Goal: Task Accomplishment & Management: Manage account settings

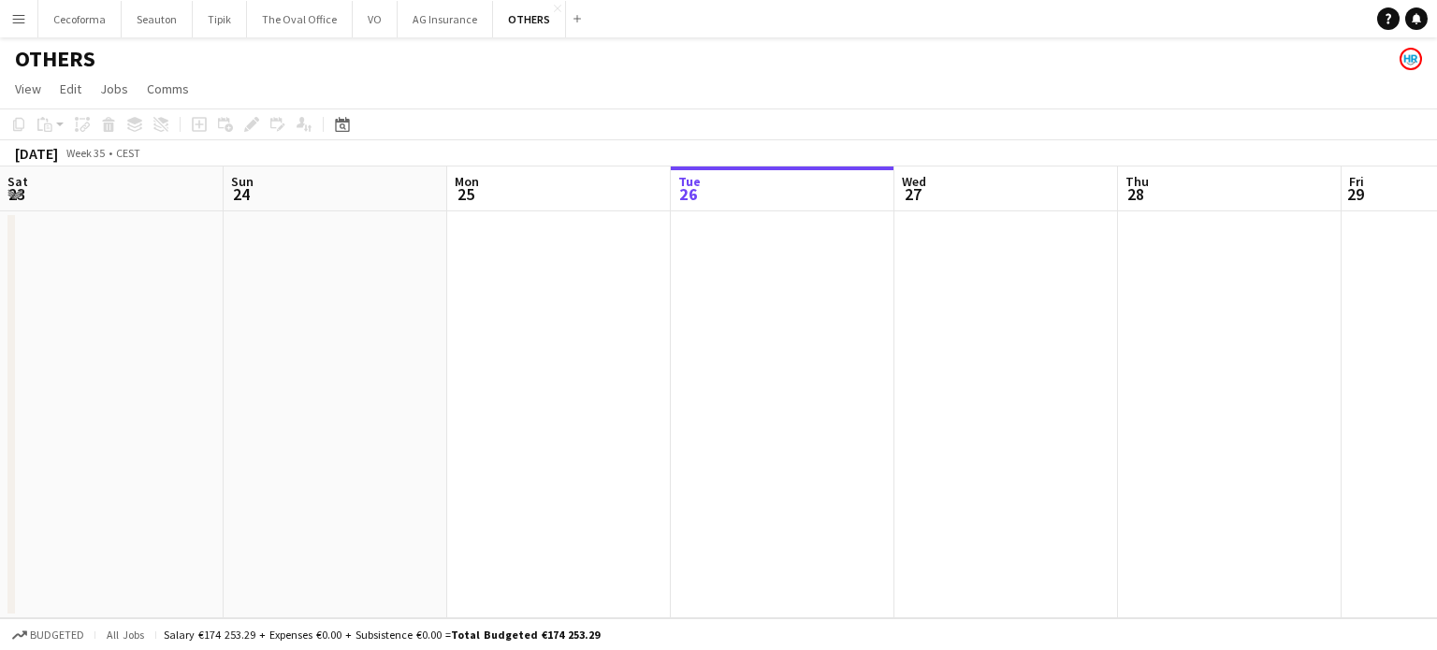
scroll to position [0, 447]
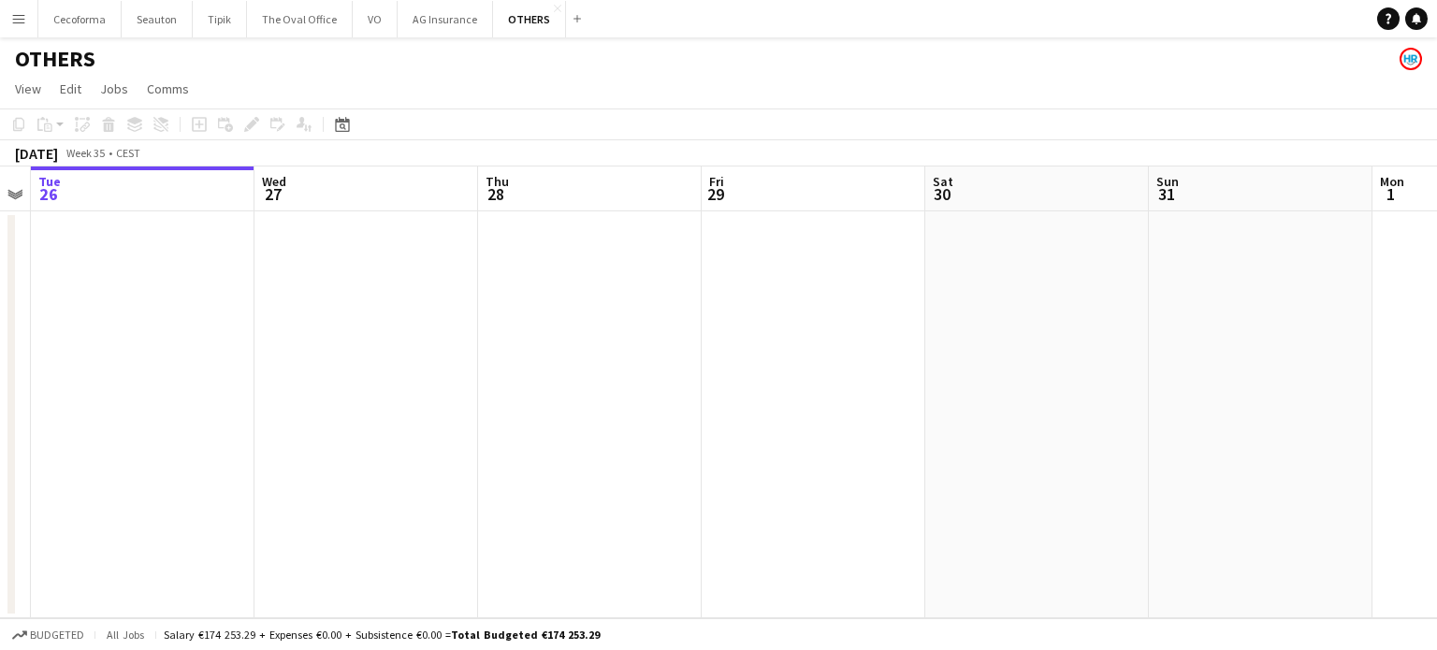
drag, startPoint x: 542, startPoint y: 368, endPoint x: 397, endPoint y: 341, distance: 148.2
click at [386, 349] on app-calendar-viewport "Sat 23 Sun 24 Mon 25 Tue 26 Wed 27 Thu 28 Fri 29 Sat 30 Sun 31 Mon 1 Tue 2 Wed 3" at bounding box center [718, 392] width 1437 height 452
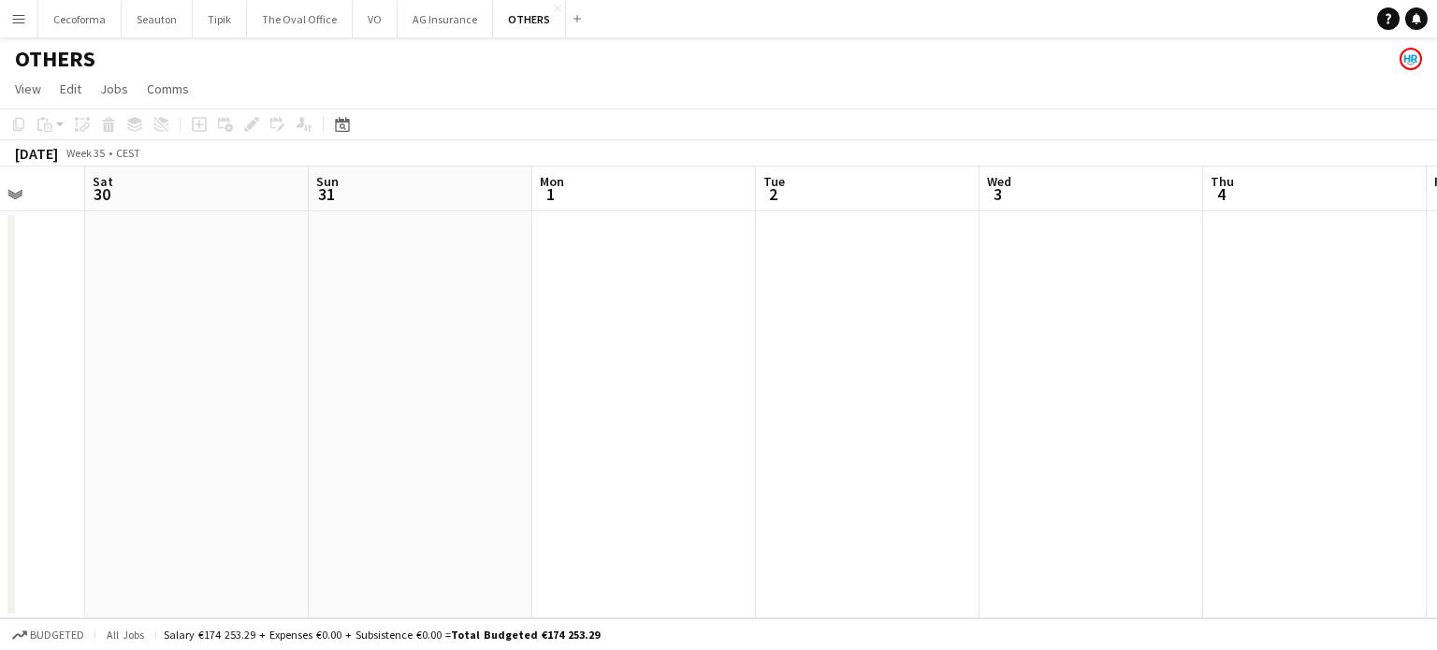
click at [368, 325] on app-calendar-viewport "Wed 27 Thu 28 Fri 29 Sat 30 Sun 31 Mon 1 Tue 2 Wed 3 Thu 4 Fri 5 Sat 6 Sun 7" at bounding box center [718, 392] width 1437 height 452
drag, startPoint x: 787, startPoint y: 389, endPoint x: 889, endPoint y: 399, distance: 102.5
click at [671, 388] on app-calendar-viewport "Sun 31 Mon 1 Tue 2 Wed 3 Thu 4 Fri 5 Sat 6 Sun 7 Mon 8 Tue 9 Wed 10 Thu 11" at bounding box center [718, 392] width 1437 height 452
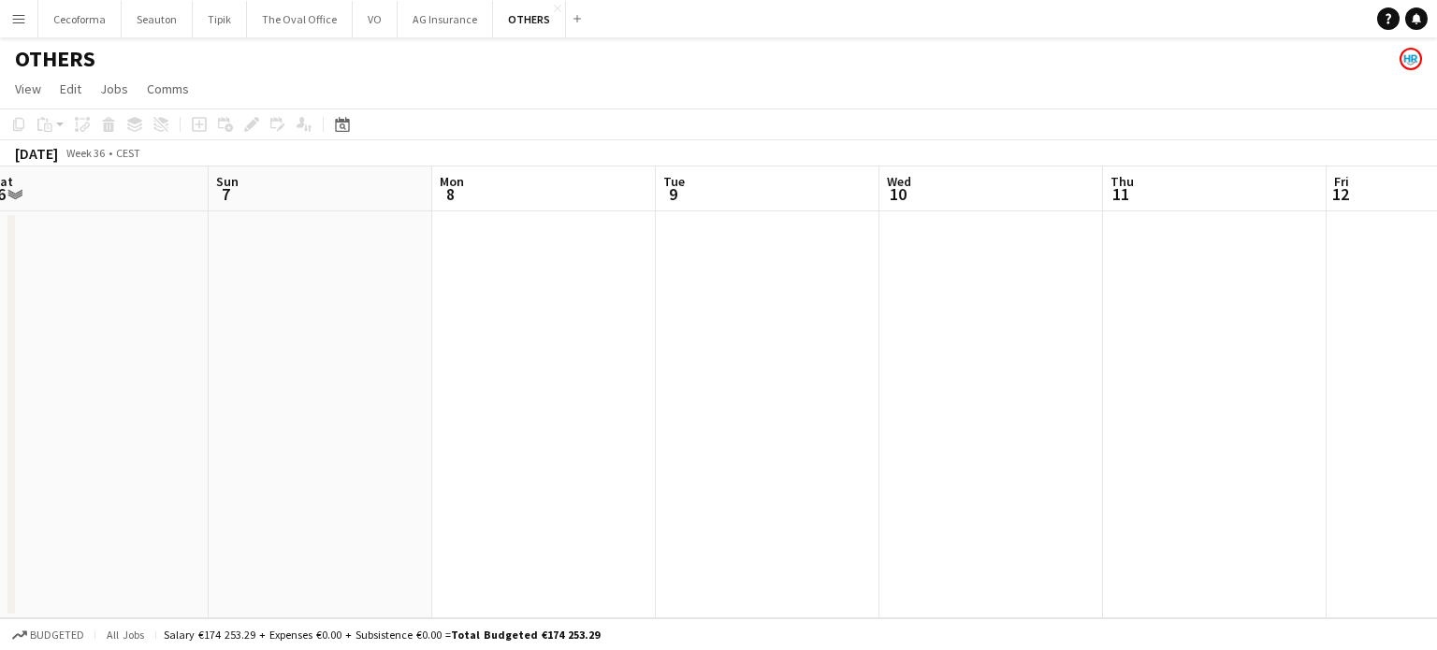
drag, startPoint x: 359, startPoint y: 398, endPoint x: 930, endPoint y: 455, distance: 573.2
click at [344, 397] on app-calendar-viewport "Wed 3 Thu 4 Fri 5 Sat 6 Sun 7 Mon 8 Tue 9 Wed 10 Thu 11 Fri 12 Sat 13 Sun 14" at bounding box center [718, 392] width 1437 height 452
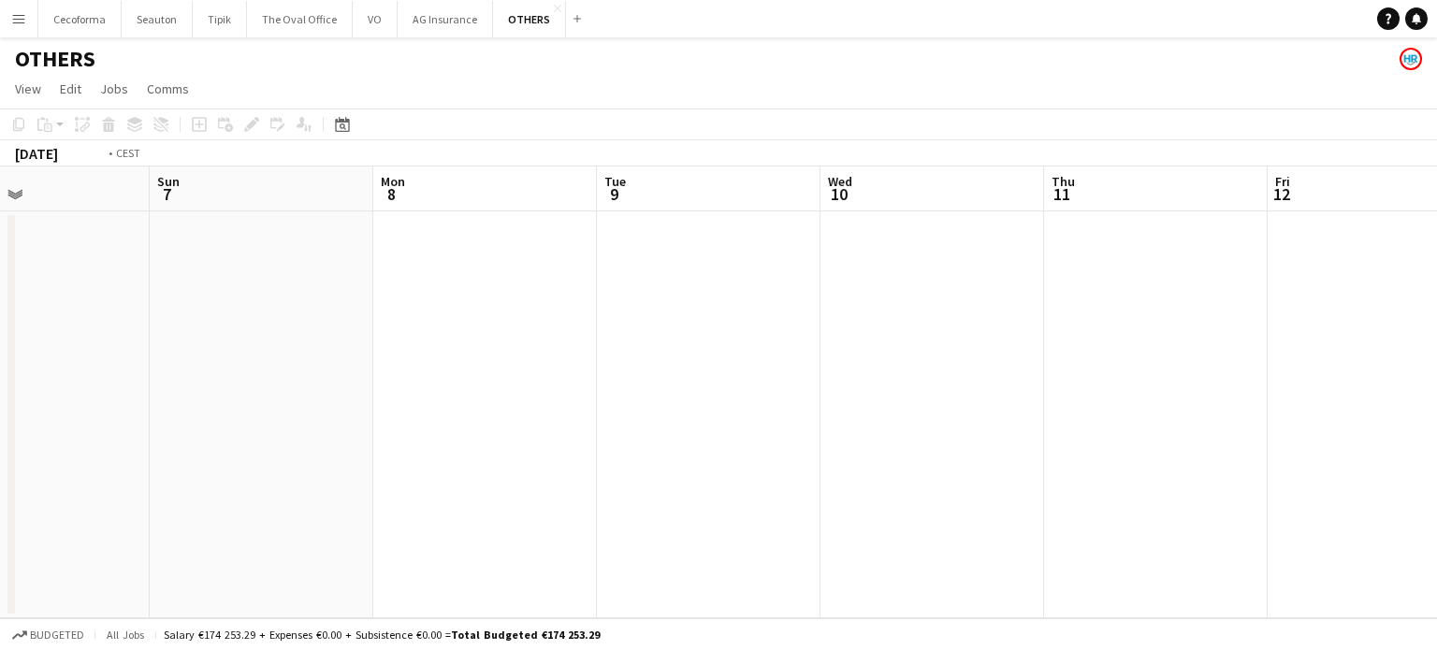
drag, startPoint x: 825, startPoint y: 467, endPoint x: 469, endPoint y: 455, distance: 356.5
click at [394, 455] on app-calendar-viewport "Wed 3 Thu 4 Fri 5 Sat 6 Sun 7 Mon 8 Tue 9 Wed 10 Thu 11 Fri 12 Sat 13 Sun 14" at bounding box center [718, 392] width 1437 height 452
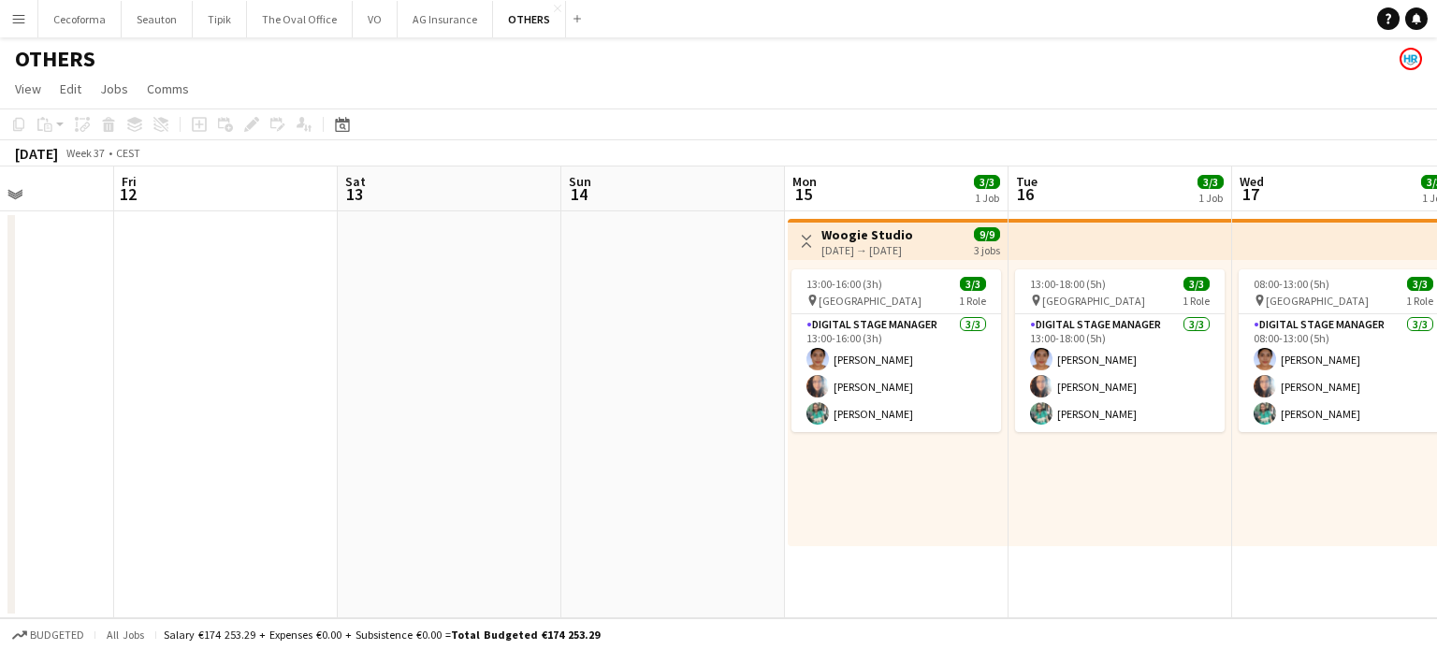
drag, startPoint x: 434, startPoint y: 437, endPoint x: 419, endPoint y: 434, distance: 15.2
click at [419, 434] on app-calendar-viewport "Mon 8 Tue 9 Wed 10 Thu 11 Fri 12 Sat 13 Sun 14 Mon 15 3/3 1 Job Tue 16 3/3 1 Jo…" at bounding box center [718, 392] width 1437 height 452
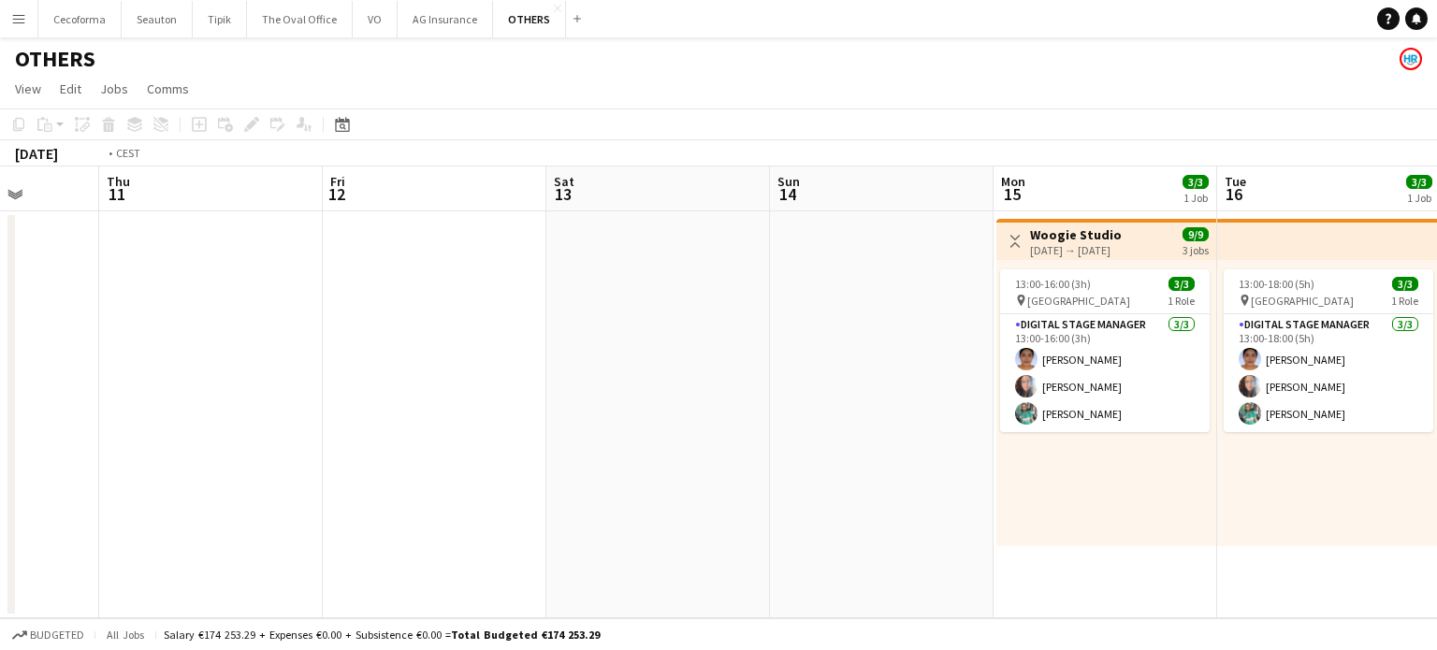
drag, startPoint x: 434, startPoint y: 477, endPoint x: 166, endPoint y: 448, distance: 269.0
click at [197, 454] on app-calendar-viewport "Mon 8 Tue 9 Wed 10 Thu 11 Fri 12 Sat 13 Sun 14 Mon 15 3/3 1 Job Tue 16 3/3 1 Jo…" at bounding box center [718, 392] width 1437 height 452
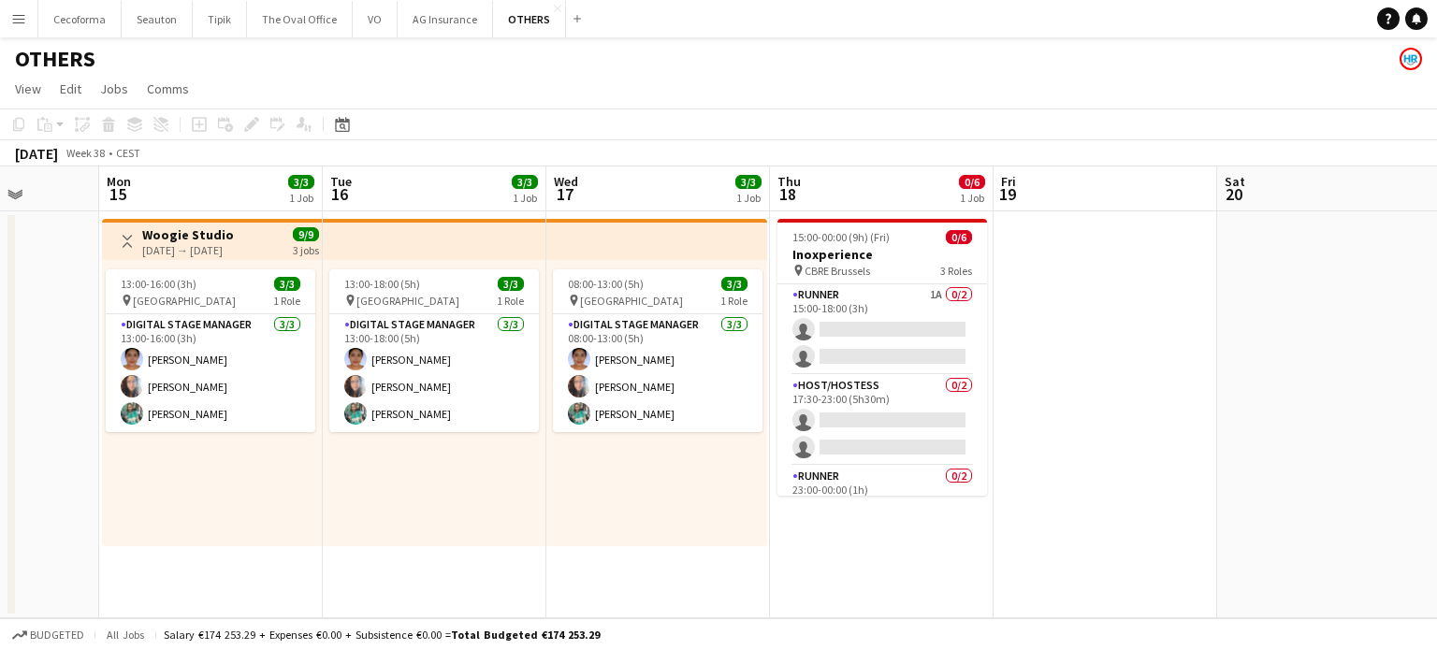
scroll to position [0, 807]
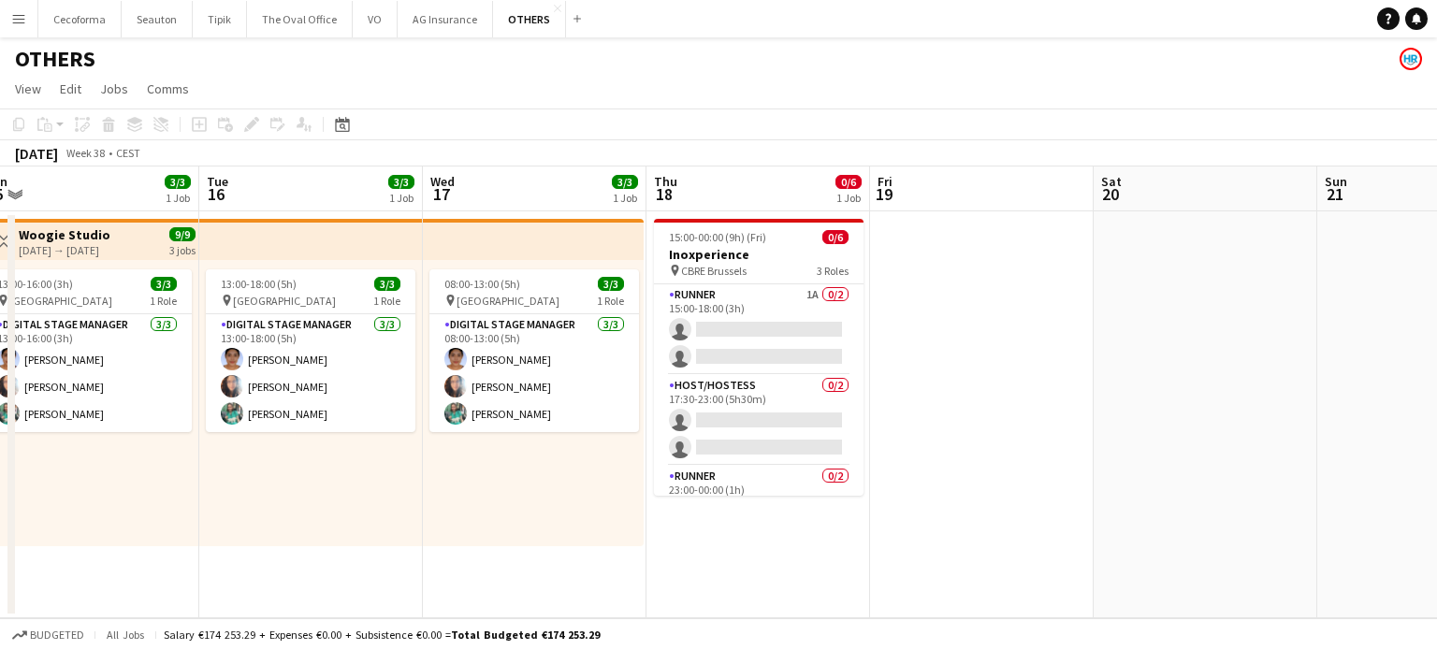
drag, startPoint x: 1038, startPoint y: 423, endPoint x: 908, endPoint y: 411, distance: 130.6
click at [509, 404] on app-calendar-viewport "Fri 12 Sat 13 Sun 14 Mon 15 3/3 1 Job Tue 16 3/3 1 Job Wed 17 3/3 1 Job Thu 18 …" at bounding box center [718, 392] width 1437 height 452
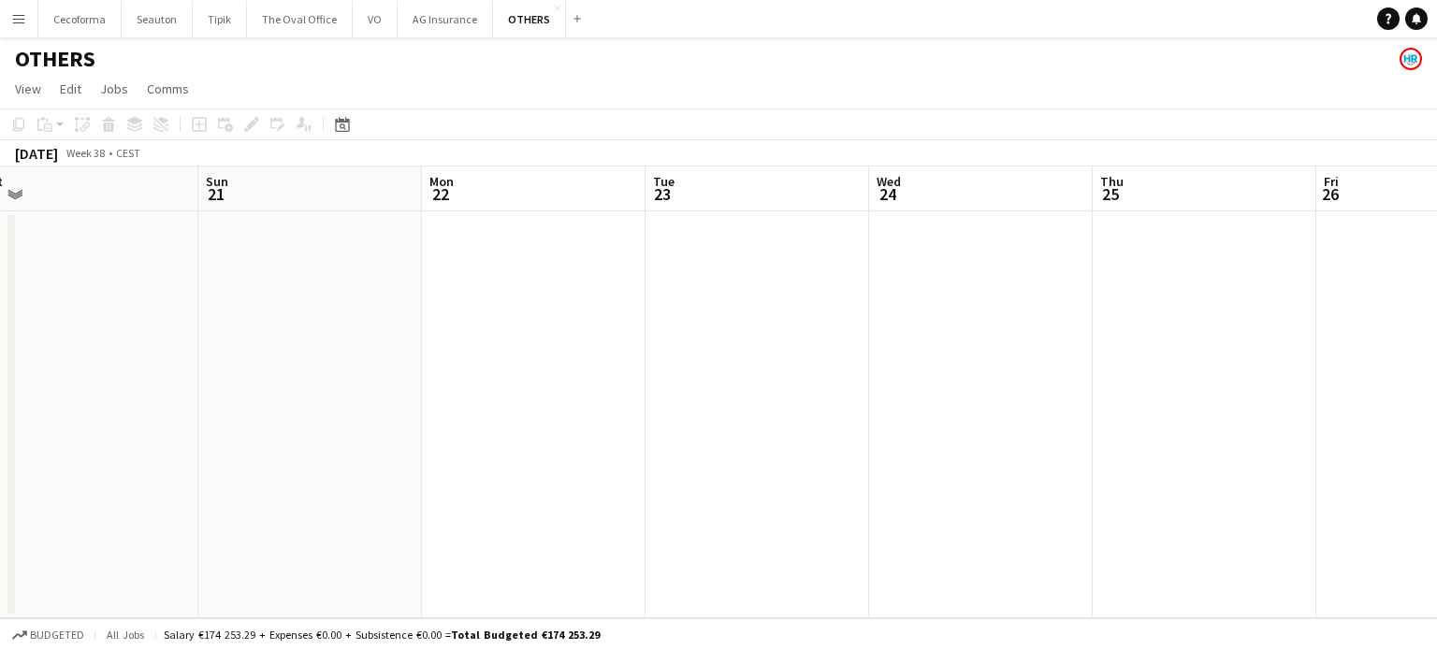
drag, startPoint x: 1089, startPoint y: 427, endPoint x: 408, endPoint y: 399, distance: 681.4
click at [448, 403] on app-calendar-viewport "Wed 17 3/3 1 Job Thu 18 0/6 1 Job Fri 19 Sat 20 Sun 21 Mon 22 Tue 23 Wed 24 Thu…" at bounding box center [718, 392] width 1437 height 452
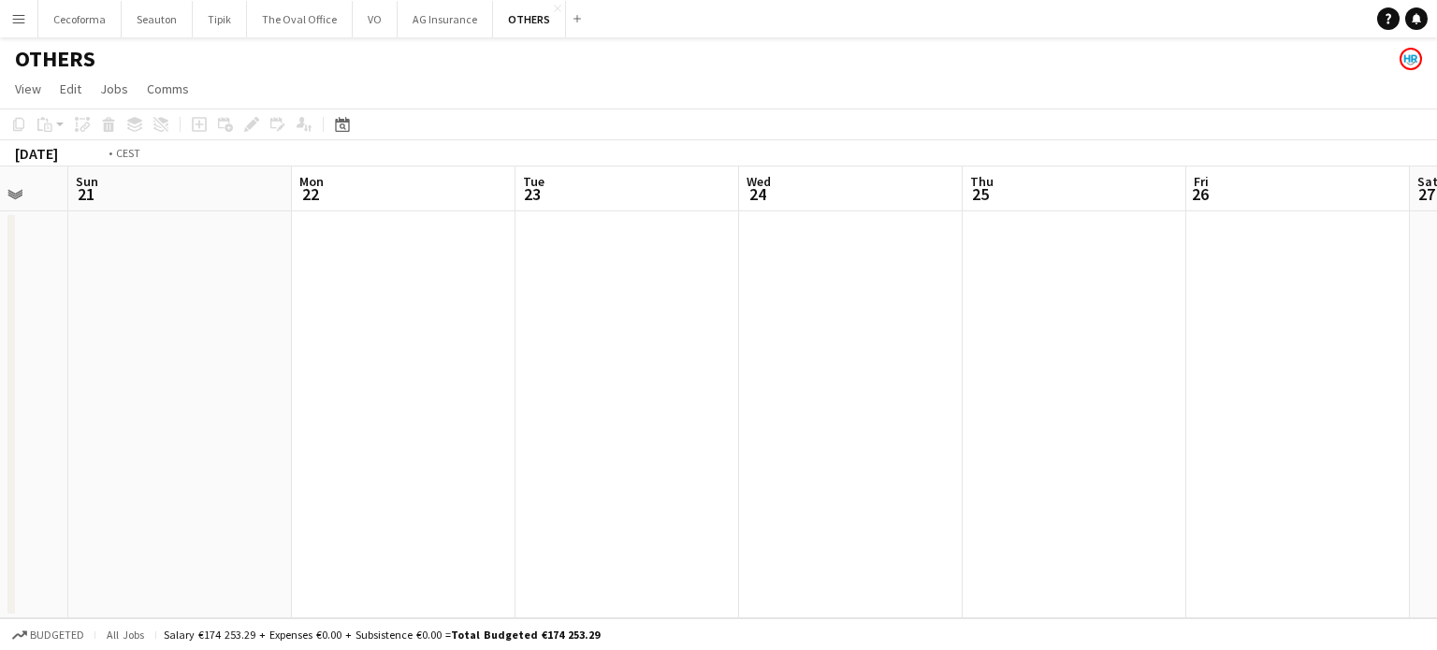
drag, startPoint x: 490, startPoint y: 440, endPoint x: 614, endPoint y: 432, distance: 123.7
click at [419, 436] on app-calendar-viewport "Thu 18 0/6 1 Job Fri 19 Sat 20 Sun 21 Mon 22 Tue 23 Wed 24 Thu 25 Fri 26 Sat 27…" at bounding box center [718, 392] width 1437 height 452
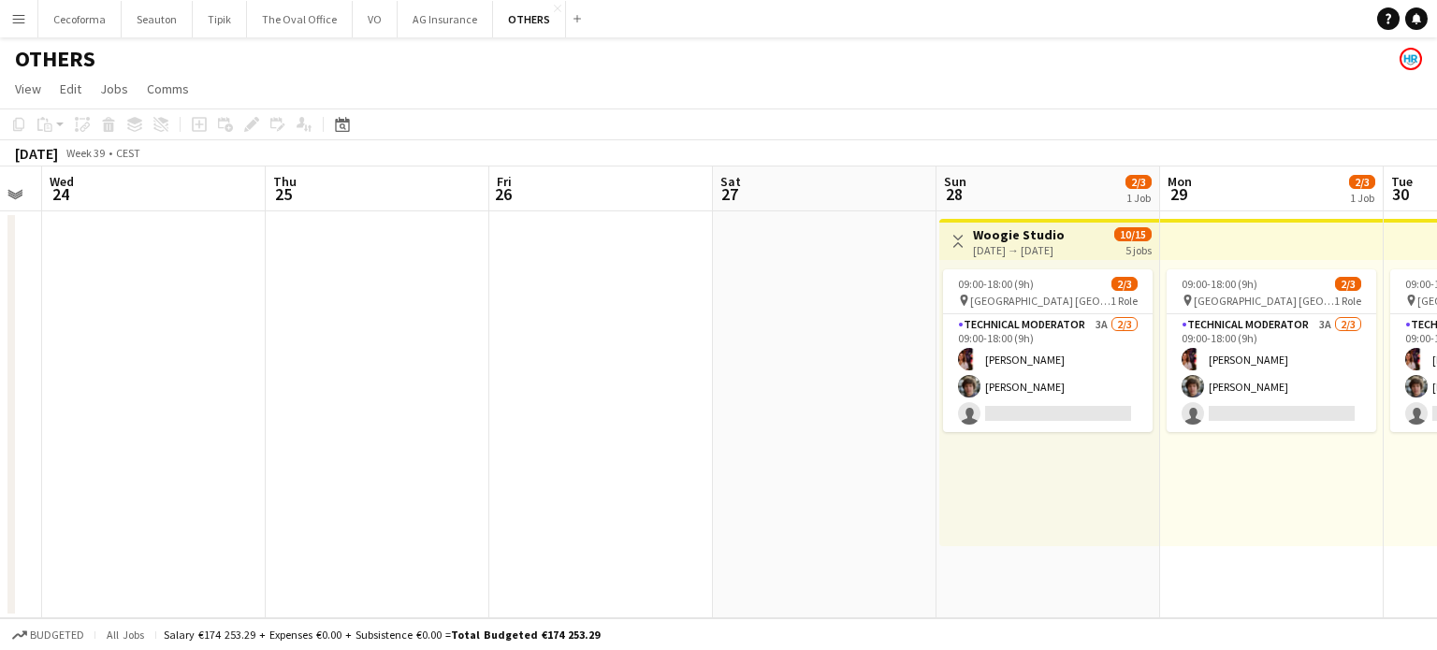
drag, startPoint x: 862, startPoint y: 491, endPoint x: 41, endPoint y: 420, distance: 824.2
click at [32, 422] on app-calendar-viewport "Sun 21 Mon 22 Tue 23 Wed 24 Thu 25 Fri 26 Sat 27 Sun 28 2/3 1 Job Mon 29 2/3 1 …" at bounding box center [718, 392] width 1437 height 452
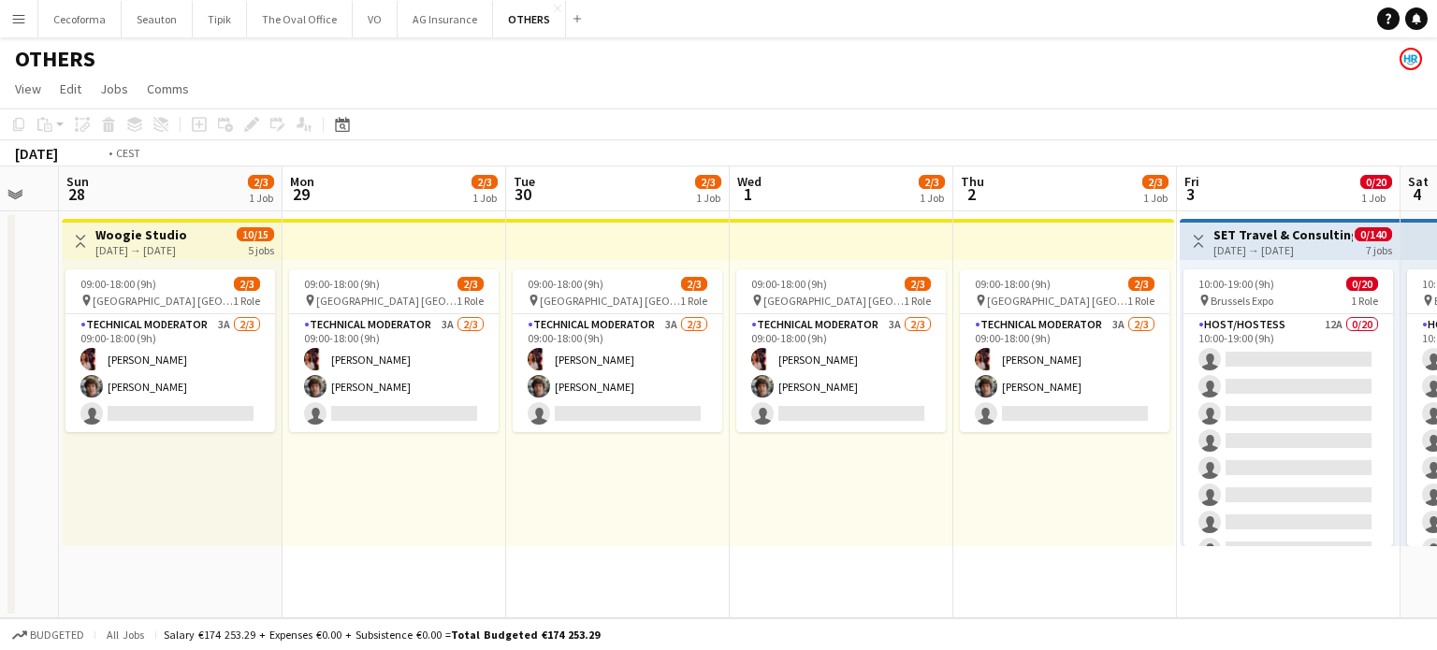
drag, startPoint x: 910, startPoint y: 502, endPoint x: 62, endPoint y: 454, distance: 849.7
click at [94, 459] on app-calendar-viewport "Thu 25 Fri 26 Sat 27 Sun 28 2/3 1 Job Mon 29 2/3 1 Job Tue 30 2/3 1 Job Wed 1 2…" at bounding box center [718, 392] width 1437 height 452
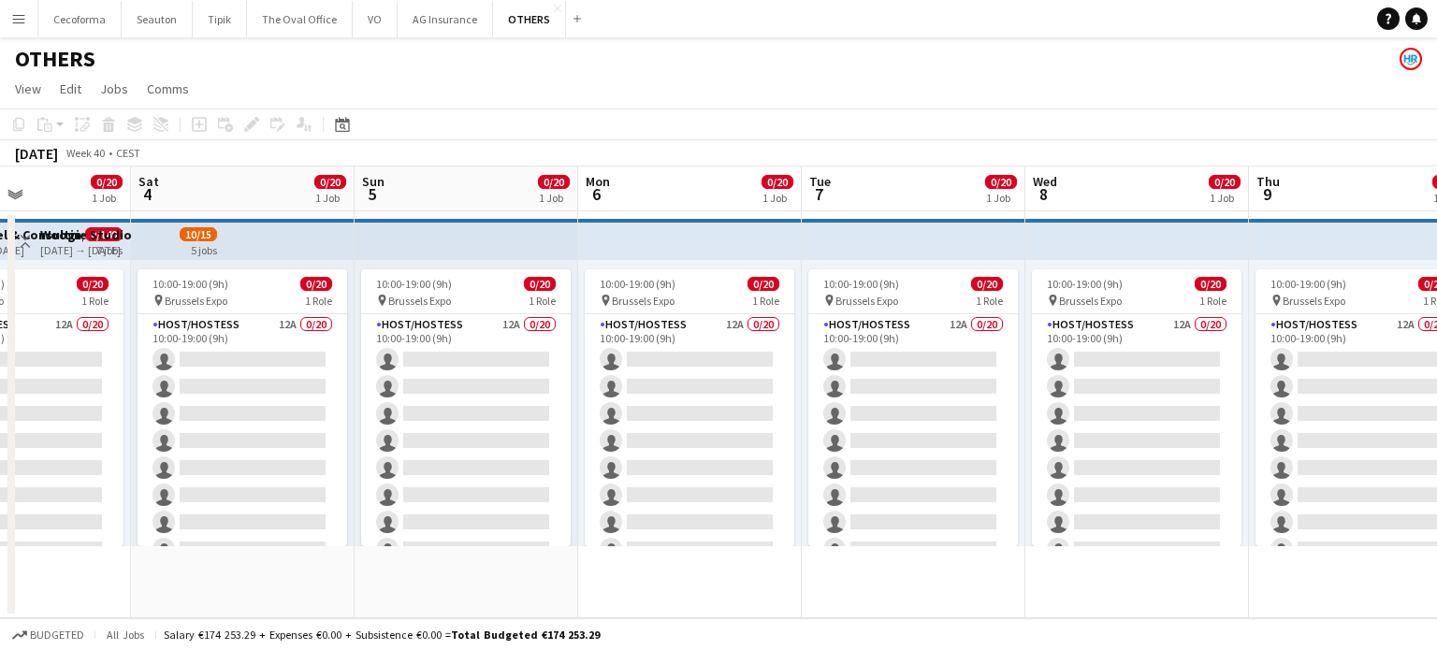
scroll to position [0, 539]
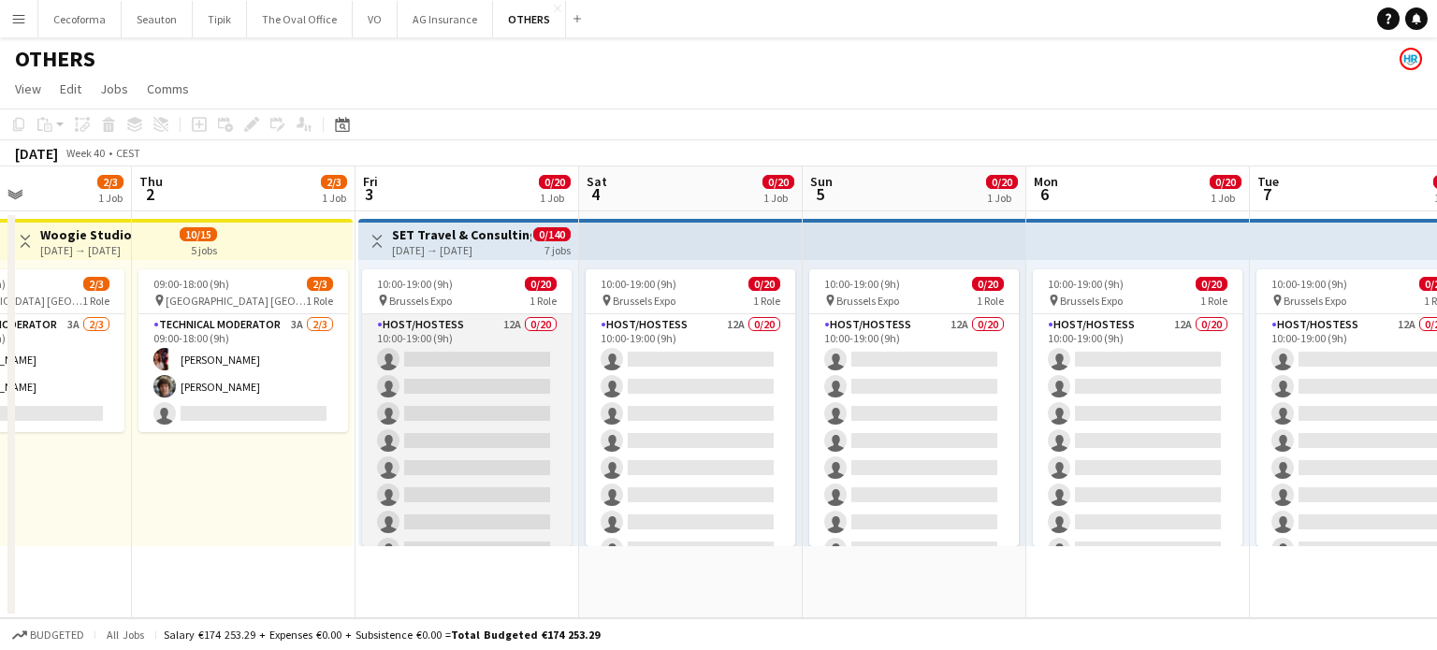
click at [496, 426] on app-card-role "Host/Hostess 12A 0/20 10:00-19:00 (9h) single-neutral-actions single-neutral-ac…" at bounding box center [466, 603] width 209 height 579
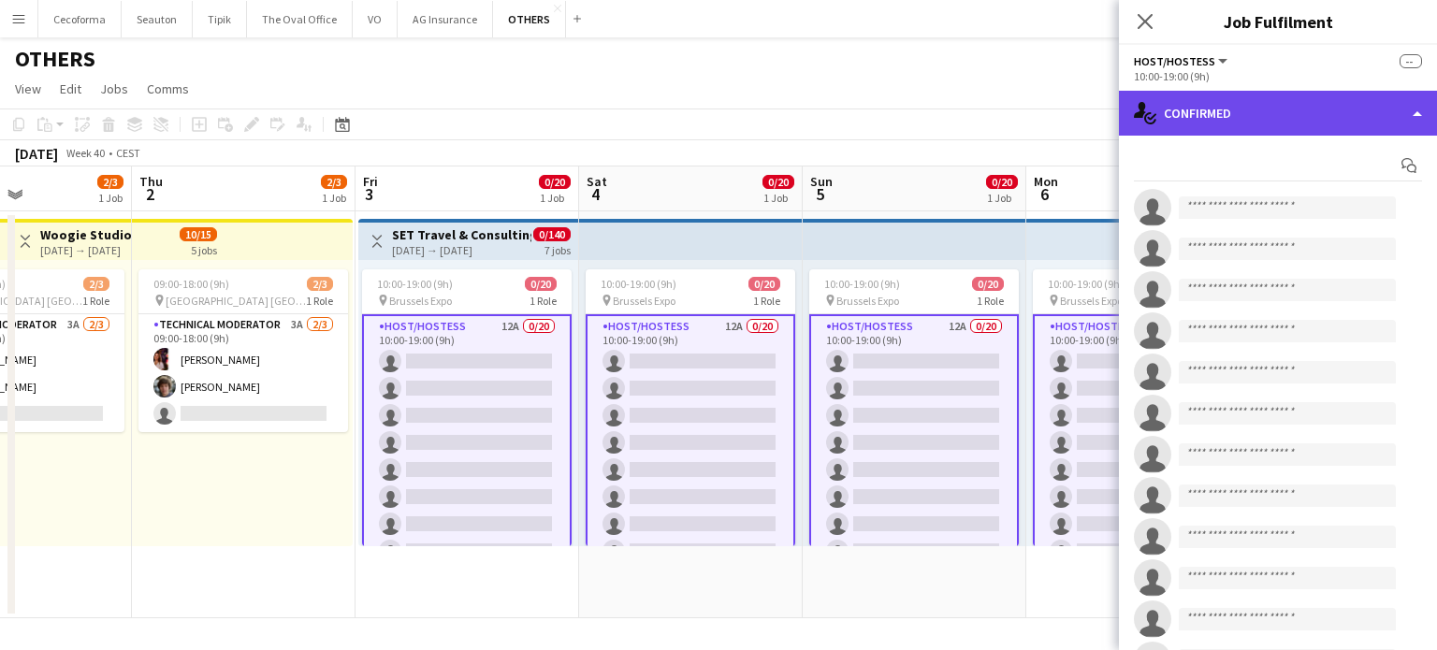
click at [1422, 113] on div "single-neutral-actions-check-2 Confirmed" at bounding box center [1278, 113] width 318 height 45
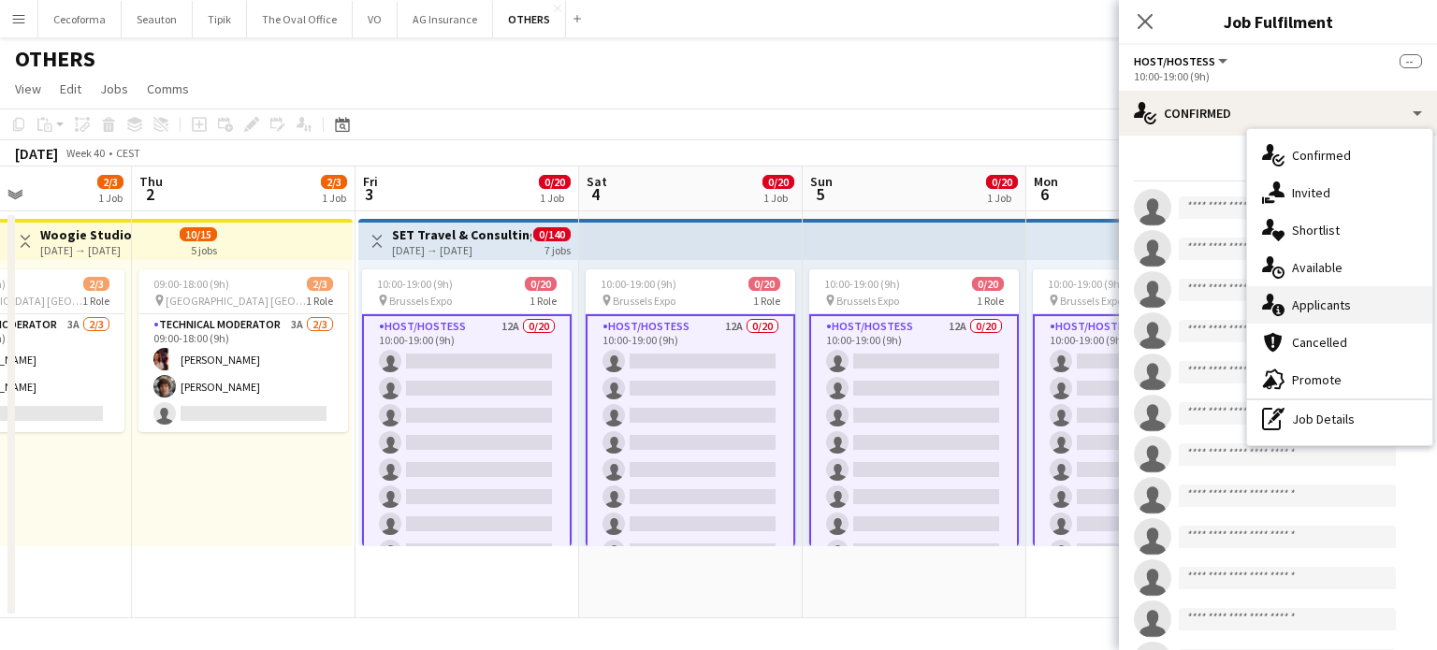
click at [1310, 305] on div "single-neutral-actions-information Applicants" at bounding box center [1339, 304] width 185 height 37
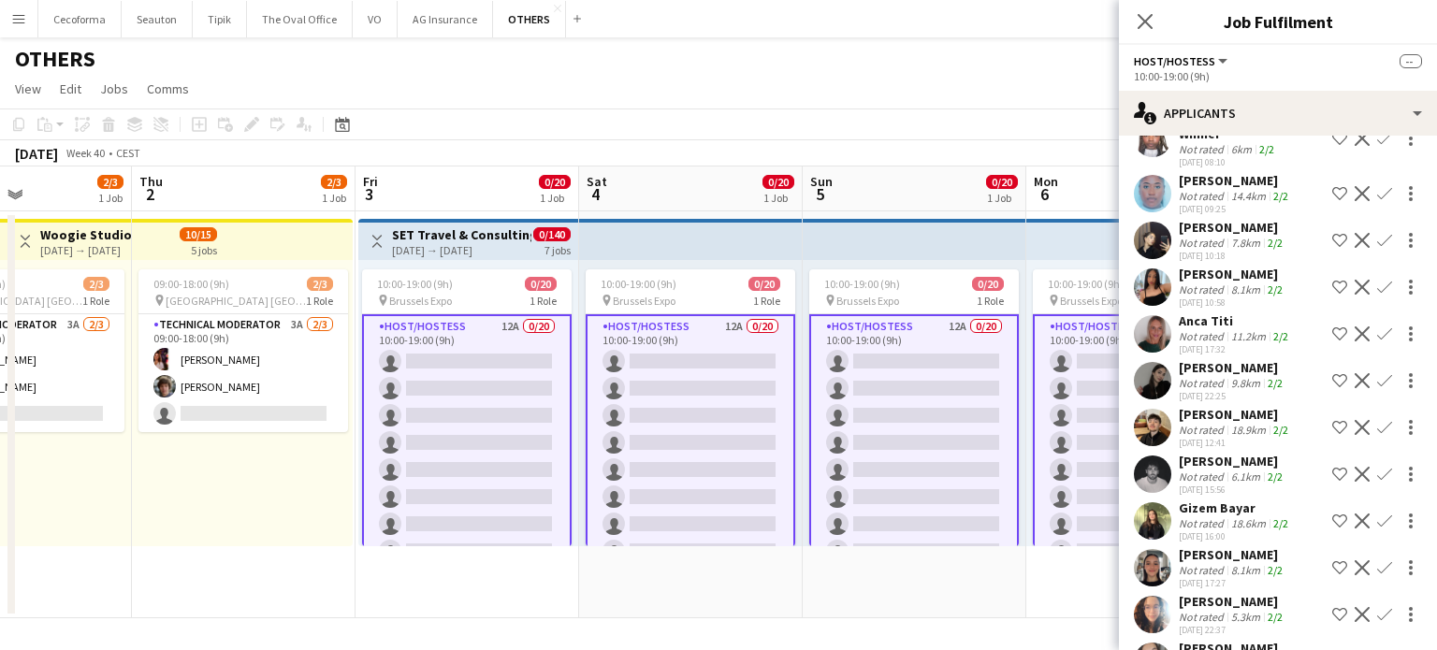
scroll to position [184, 0]
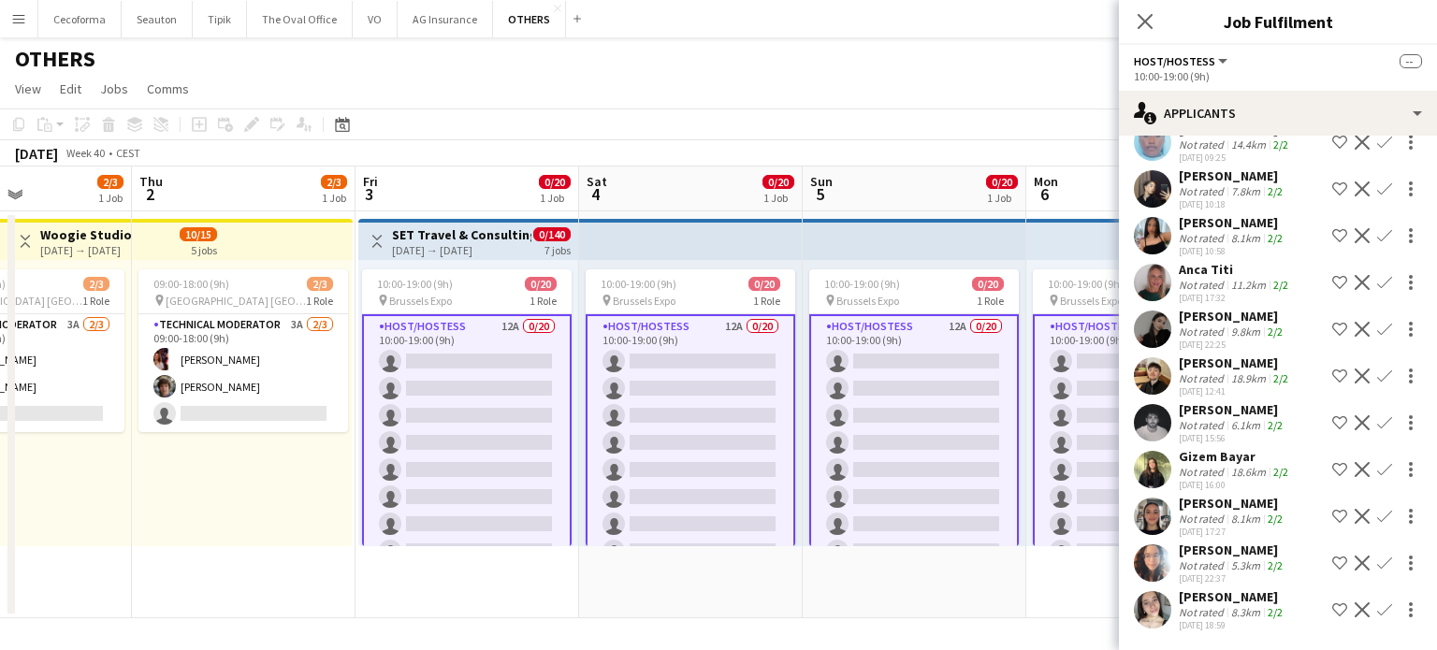
click at [736, 582] on app-date-cell "10:00-19:00 (9h) 0/20 pin Brussels Expo 1 Role Host/Hostess 12A 0/20 10:00-19:0…" at bounding box center [691, 414] width 224 height 407
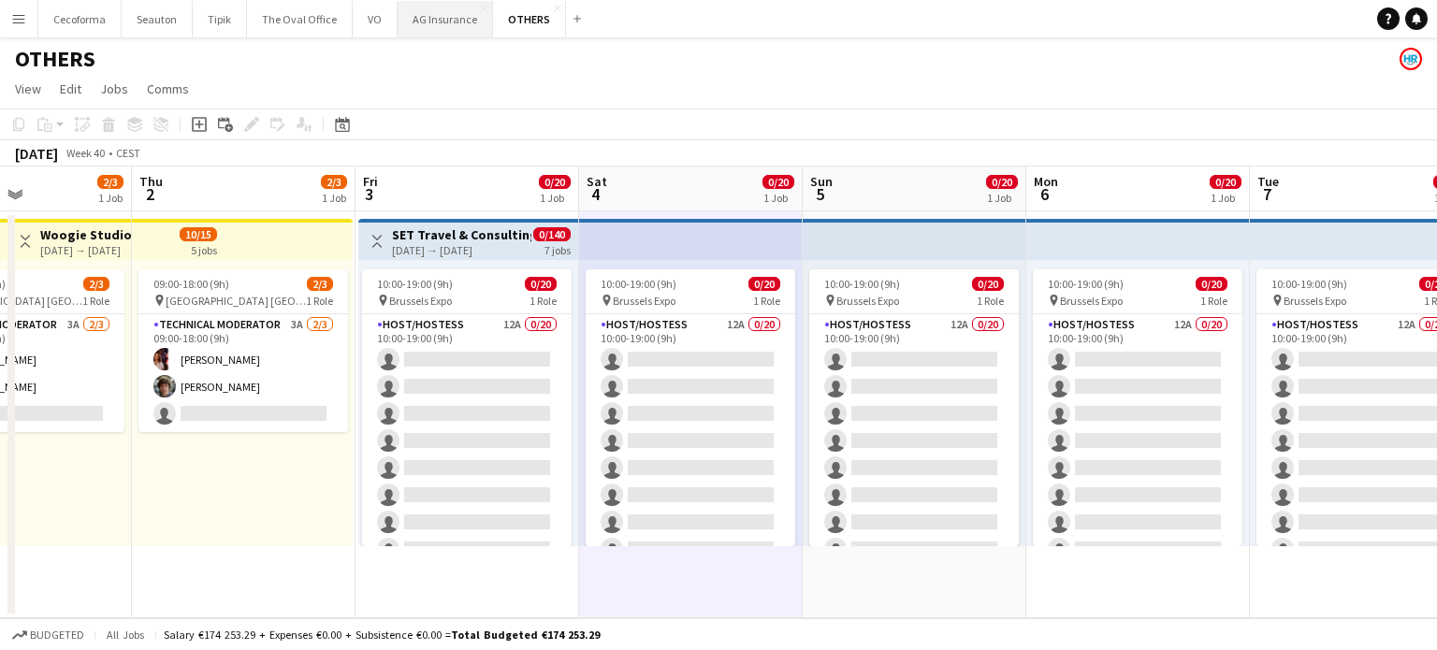
click at [441, 21] on button "AG Insurance Close" at bounding box center [444, 19] width 95 height 36
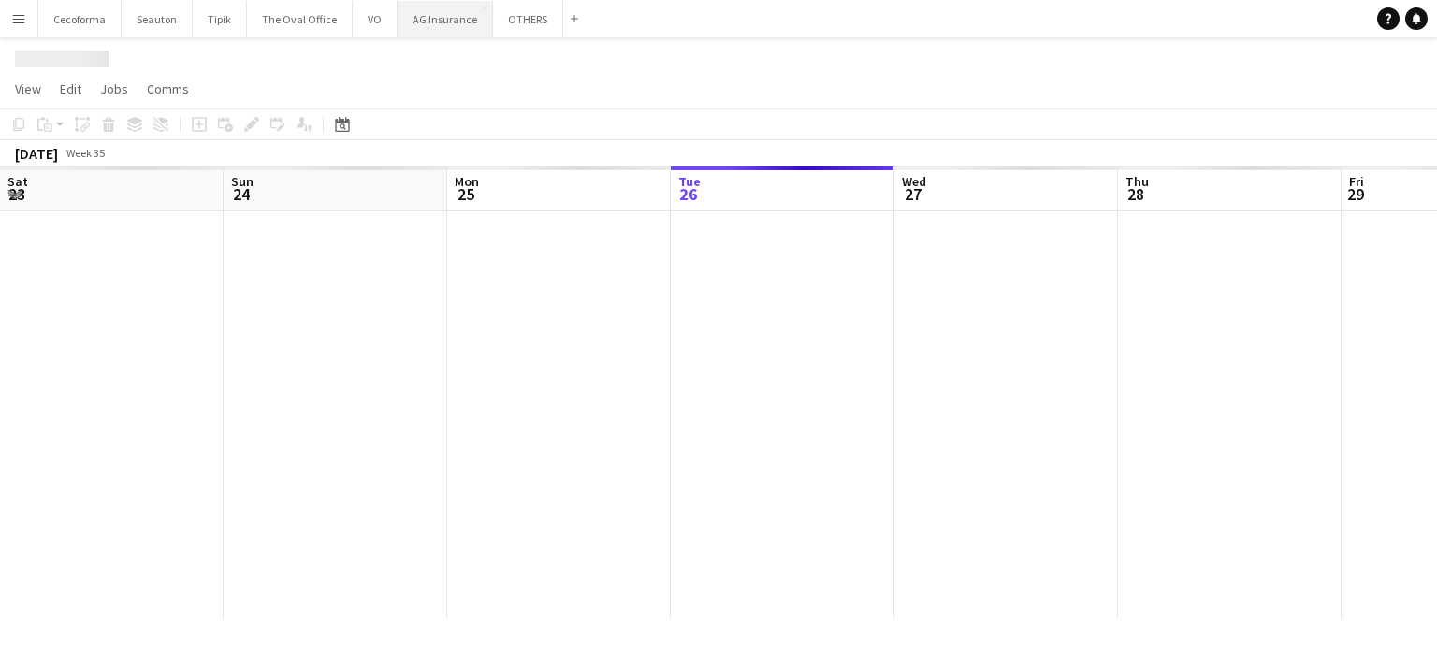
scroll to position [0, 447]
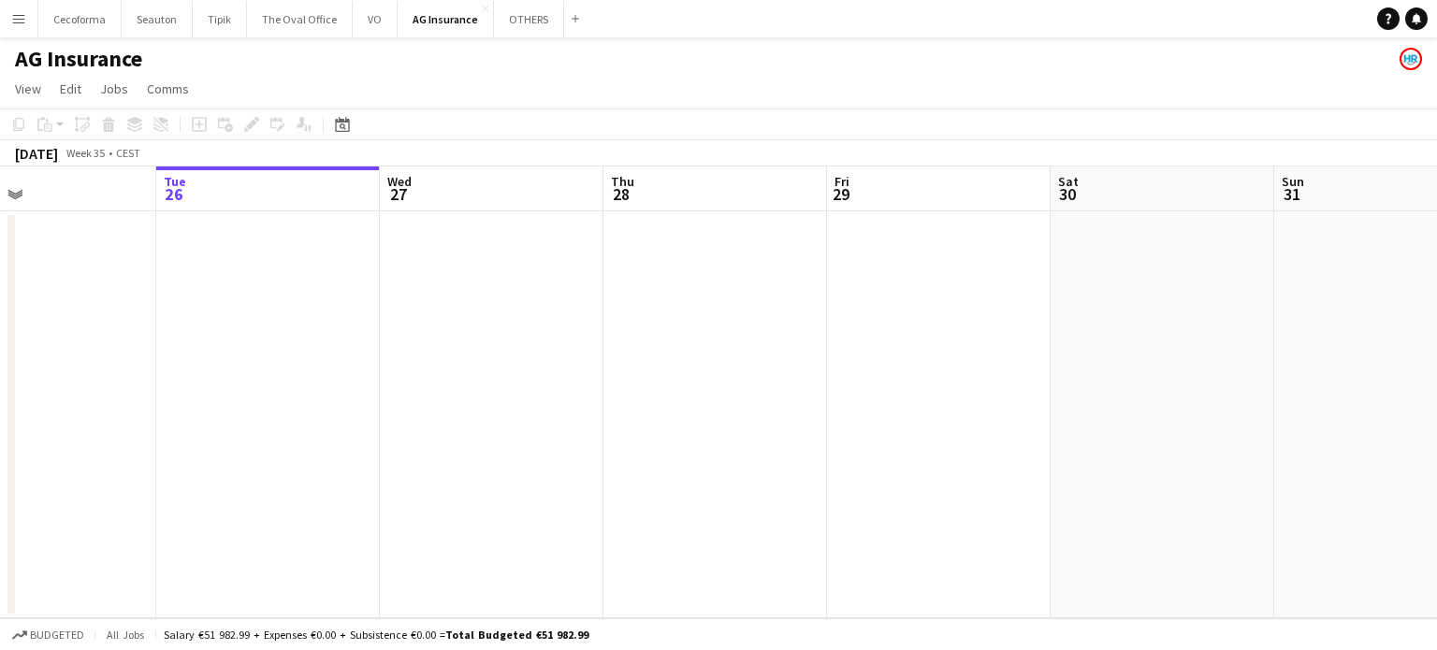
drag, startPoint x: 964, startPoint y: 354, endPoint x: 307, endPoint y: 386, distance: 658.3
click at [346, 389] on app-calendar-viewport "Sat 23 Sun 24 Mon 25 Tue 26 Wed 27 Thu 28 Fri 29 Sat 30 Sun 31 Mon 1 Tue 2 0/3 …" at bounding box center [718, 392] width 1437 height 452
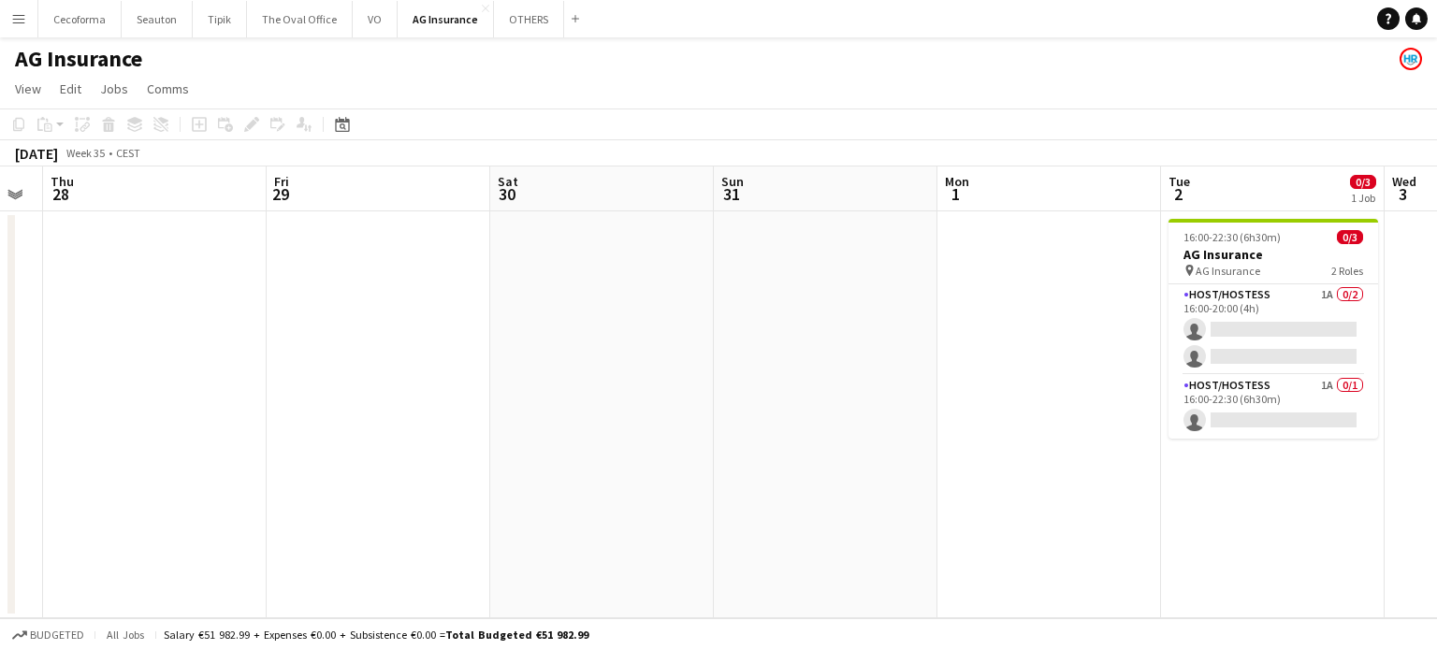
drag, startPoint x: 570, startPoint y: 440, endPoint x: 371, endPoint y: 426, distance: 199.8
click at [386, 429] on app-calendar-viewport "Mon 25 Tue 26 Wed 27 Thu 28 Fri 29 Sat 30 Sun 31 Mon 1 Tue 2 0/3 1 Job Wed 3 Th…" at bounding box center [718, 392] width 1437 height 452
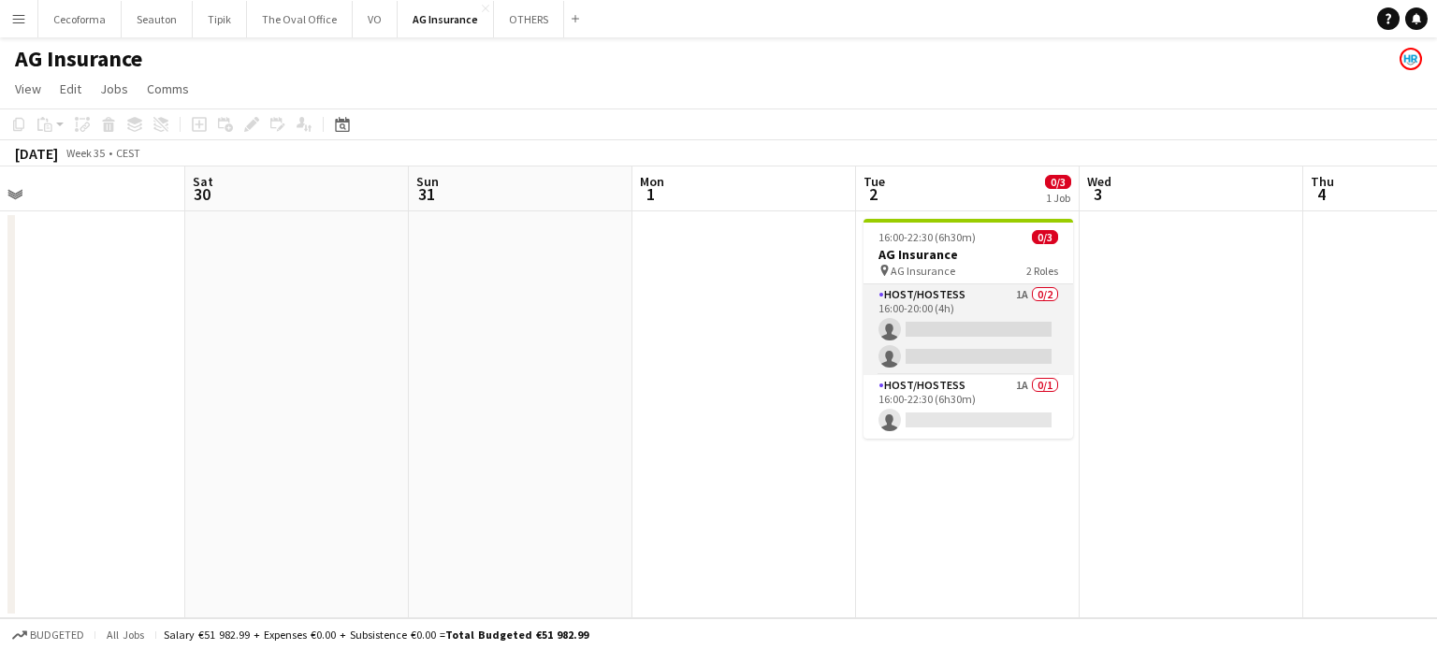
click at [929, 323] on app-card-role "Host/Hostess 1A 0/2 16:00-20:00 (4h) single-neutral-actions single-neutral-acti…" at bounding box center [967, 329] width 209 height 91
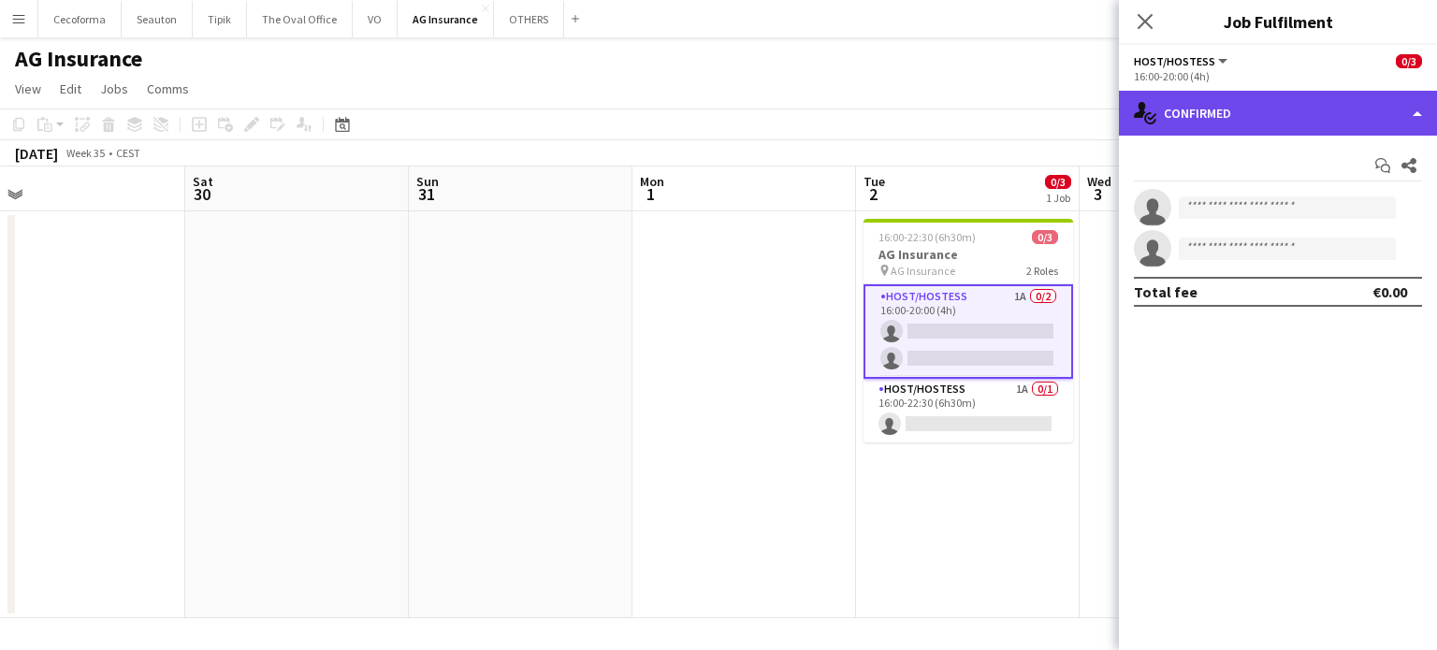
click at [1418, 115] on div "single-neutral-actions-check-2 Confirmed" at bounding box center [1278, 113] width 318 height 45
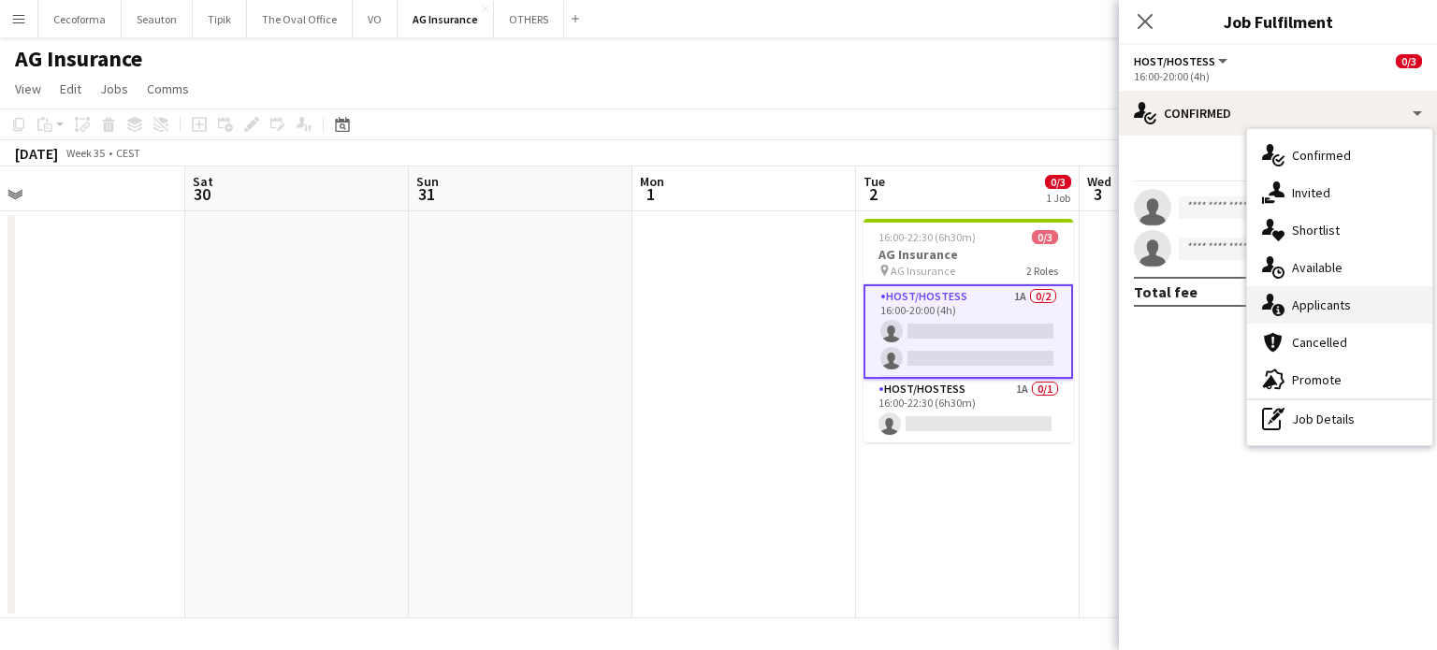
click at [1318, 306] on div "single-neutral-actions-information Applicants" at bounding box center [1339, 304] width 185 height 37
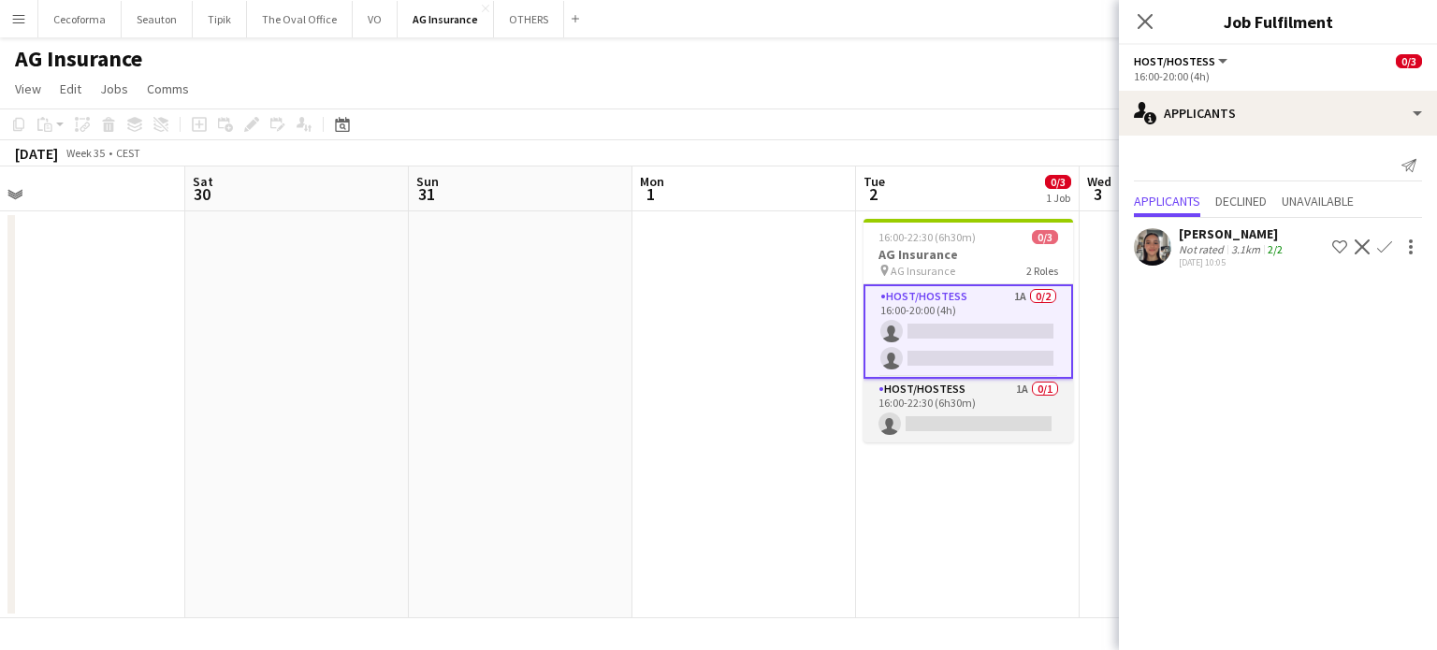
click at [939, 417] on app-card-role "Host/Hostess 1A 0/1 16:00-22:30 (6h30m) single-neutral-actions" at bounding box center [967, 411] width 209 height 64
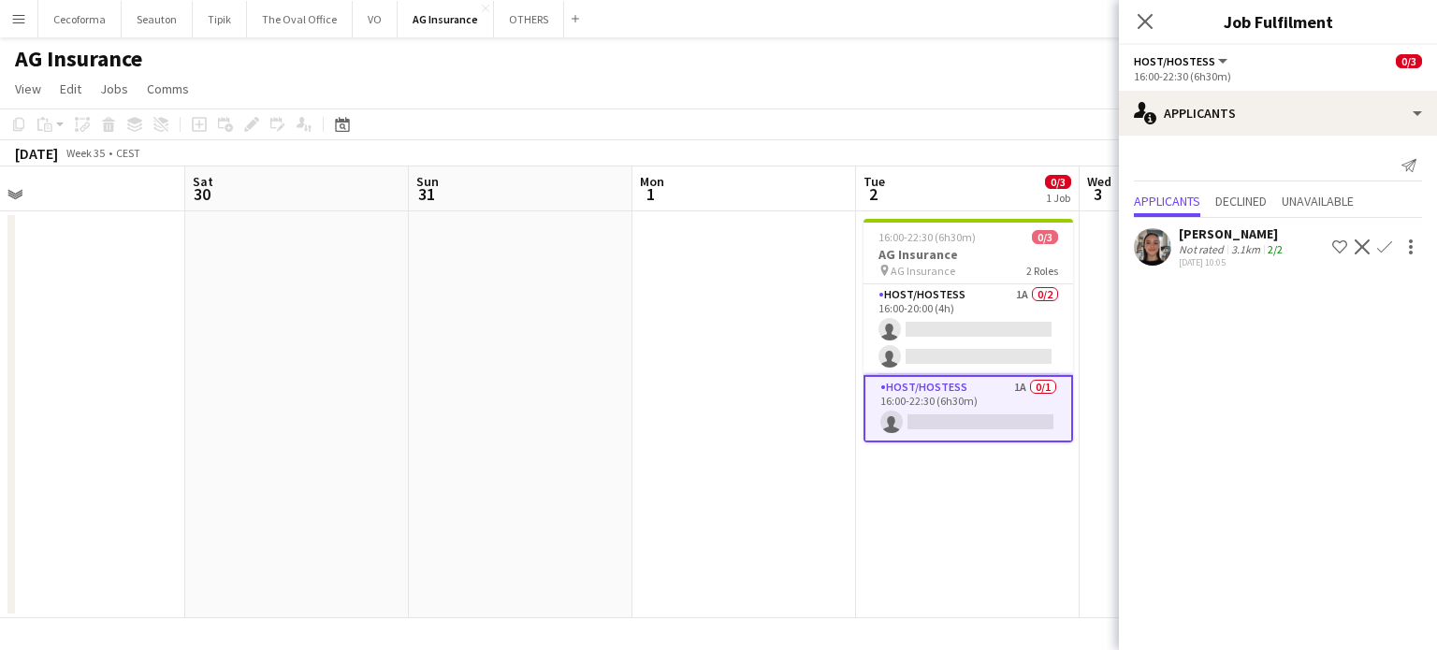
click at [1382, 245] on app-icon "Confirm" at bounding box center [1384, 246] width 15 height 15
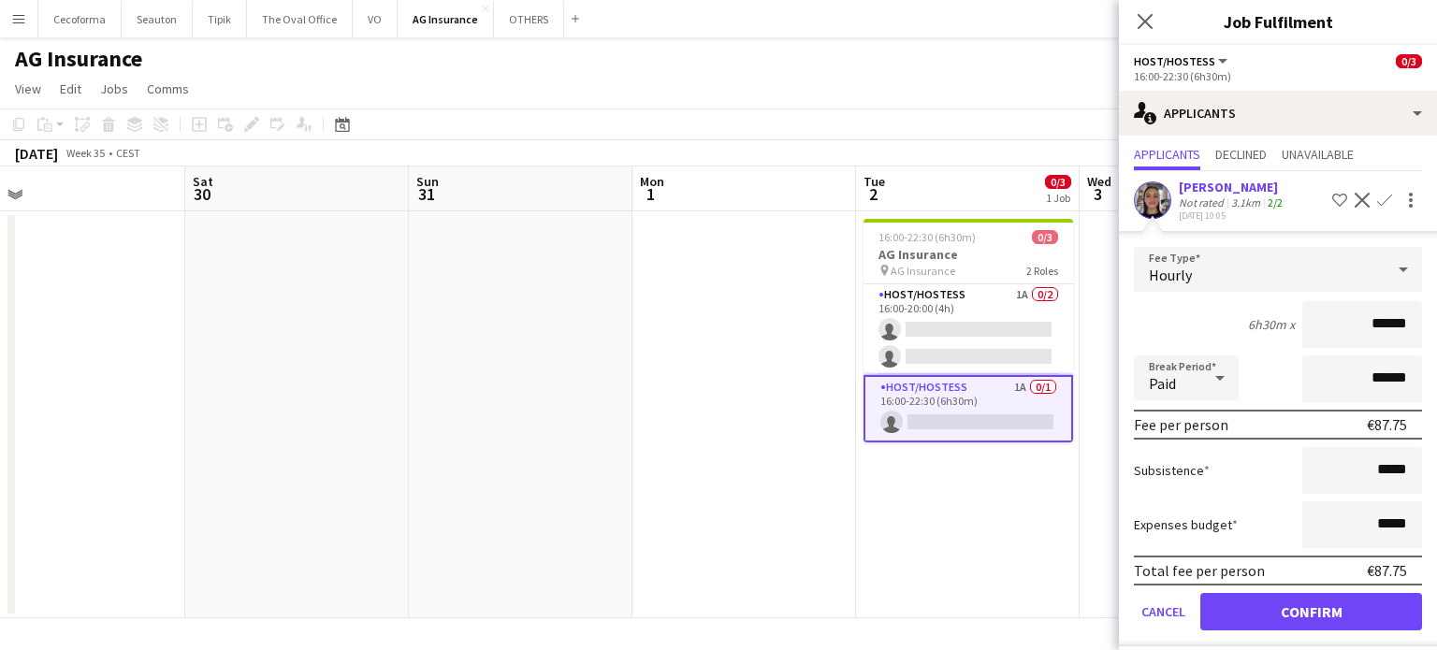
scroll to position [59, 0]
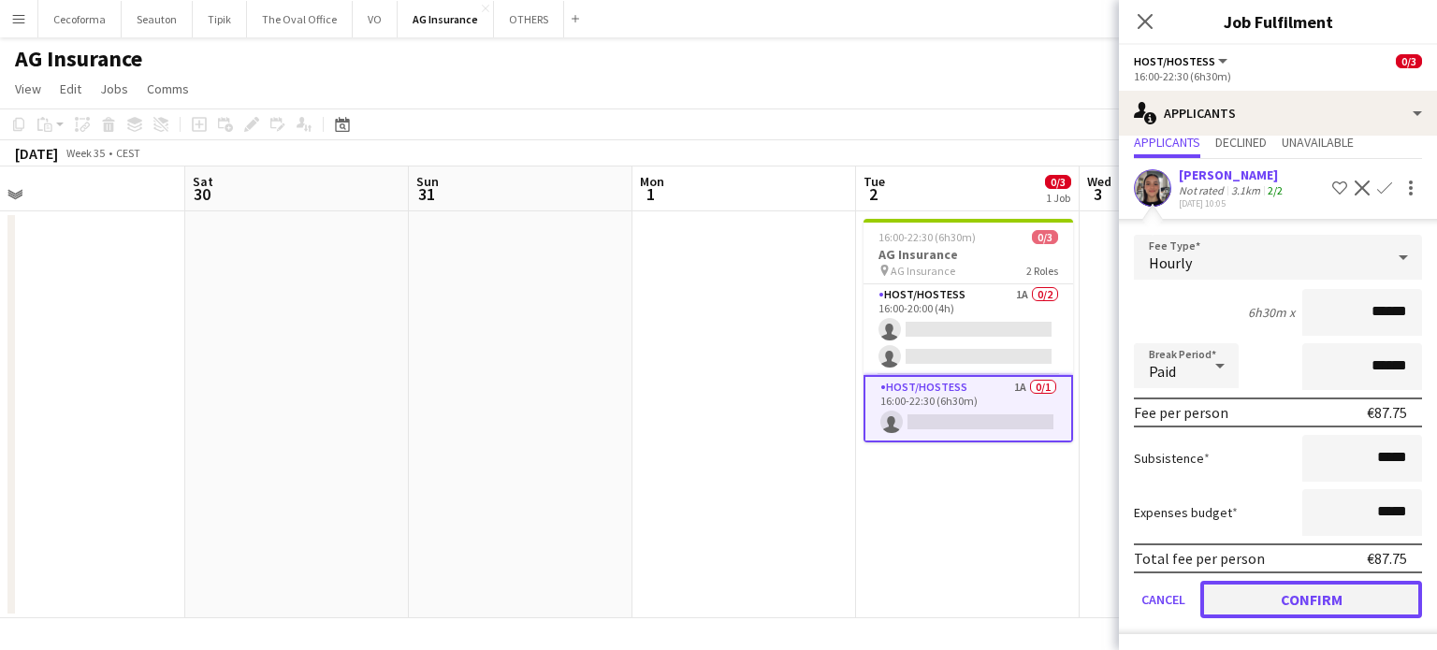
click at [1303, 597] on button "Confirm" at bounding box center [1311, 599] width 222 height 37
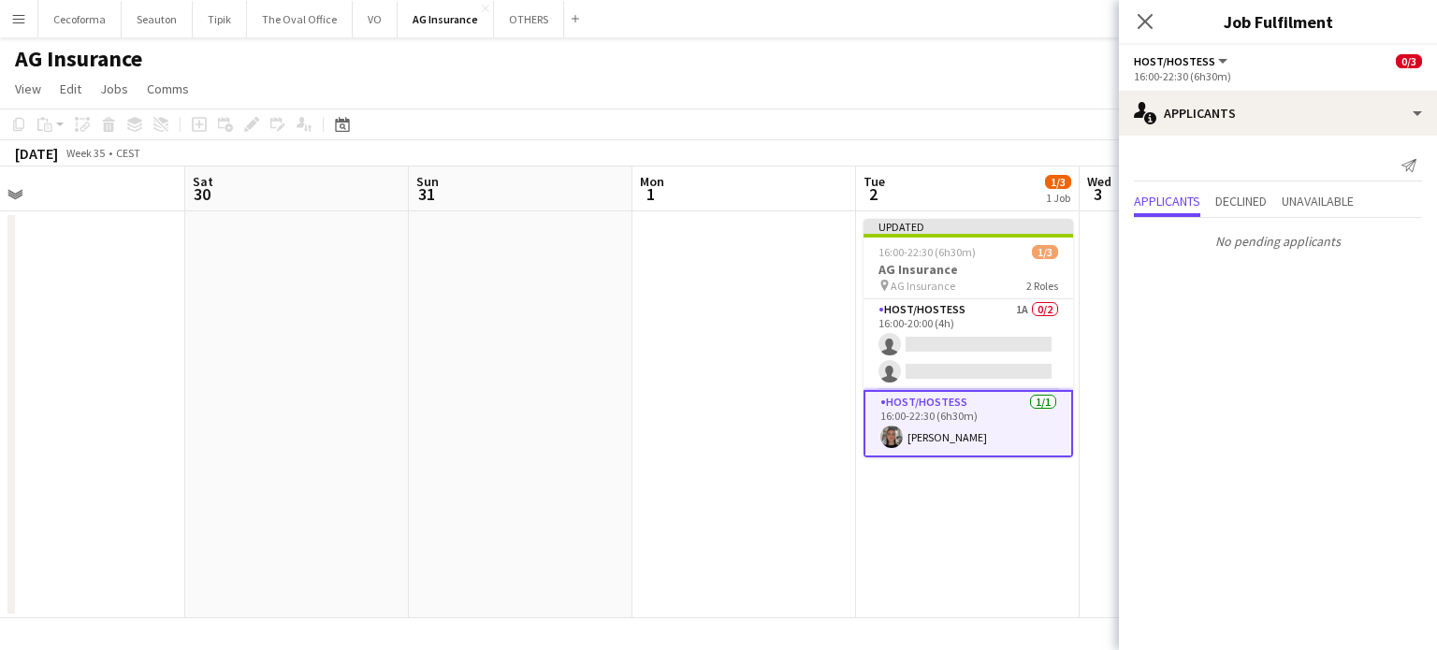
scroll to position [0, 0]
click at [984, 542] on app-date-cell "Updated 16:00-22:30 (6h30m) 1/3 AG Insurance pin AG Insurance 2 Roles Host/Host…" at bounding box center [968, 414] width 224 height 407
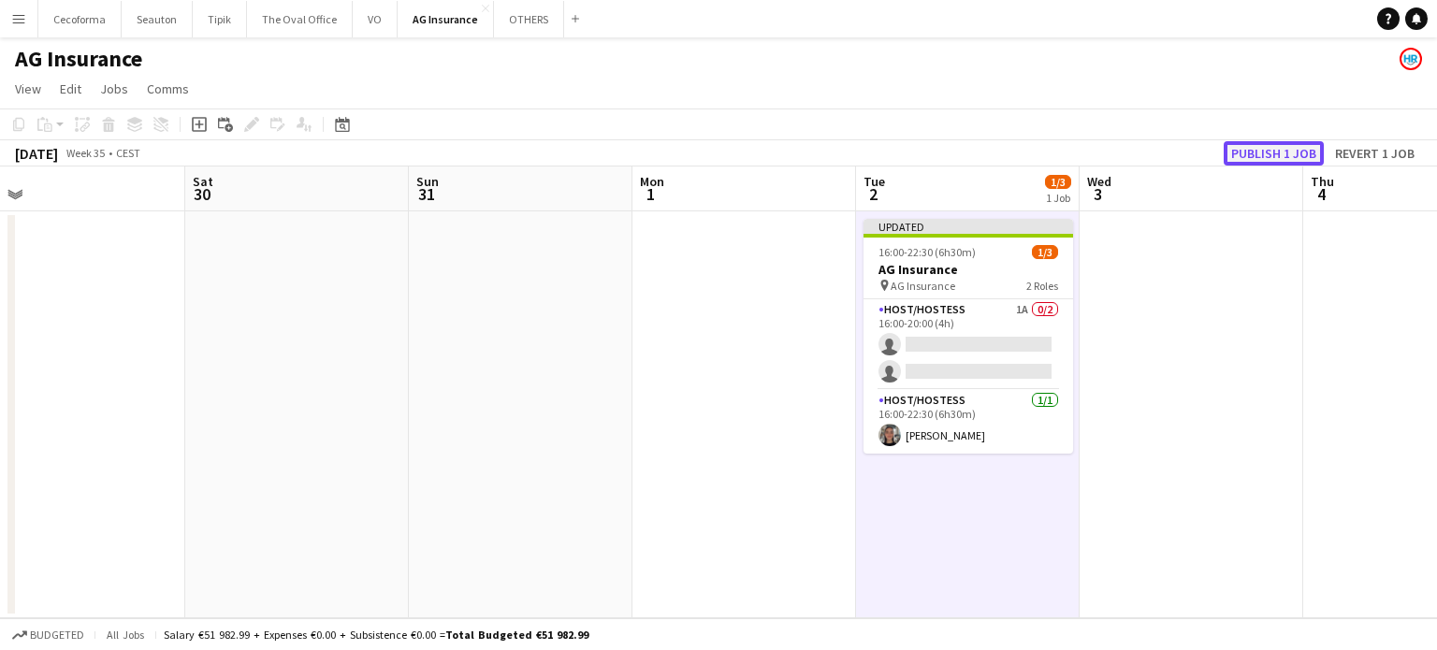
click at [1268, 152] on button "Publish 1 job" at bounding box center [1273, 153] width 100 height 24
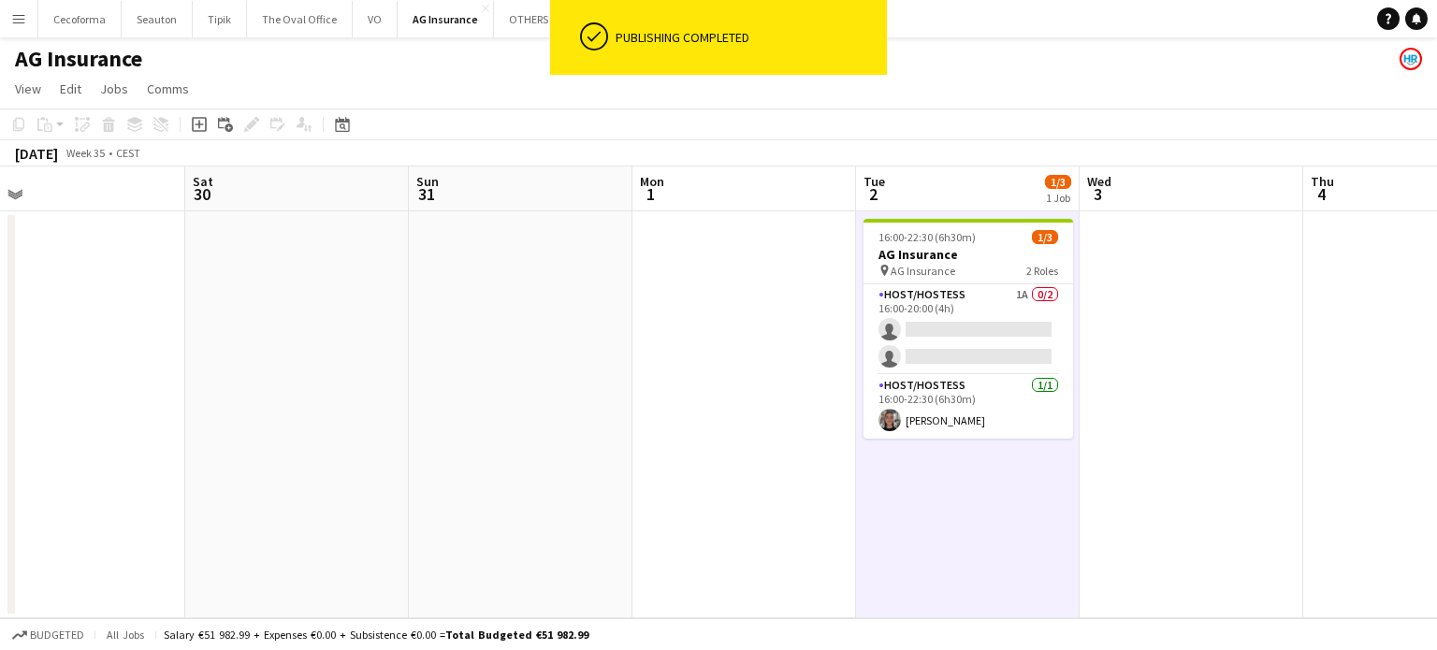
click at [1130, 413] on app-date-cell at bounding box center [1191, 414] width 224 height 407
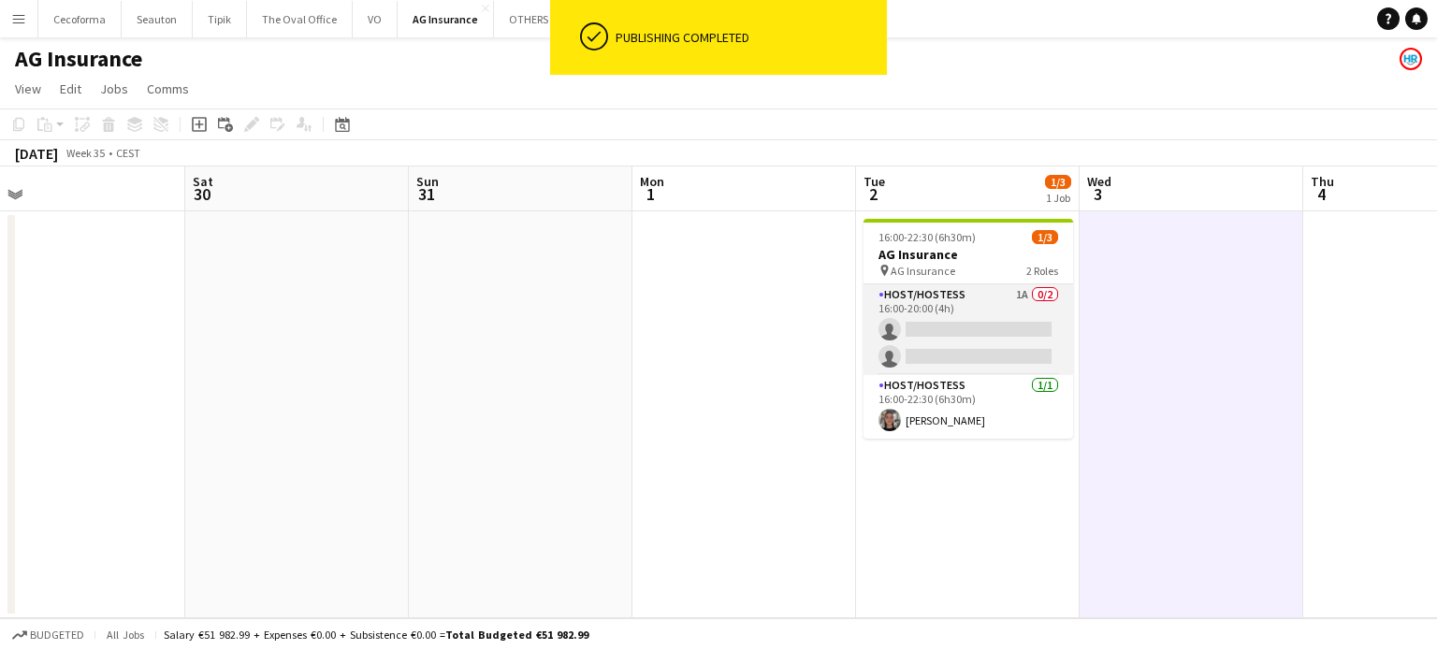
click at [982, 339] on app-card-role "Host/Hostess 1A 0/2 16:00-20:00 (4h) single-neutral-actions single-neutral-acti…" at bounding box center [967, 329] width 209 height 91
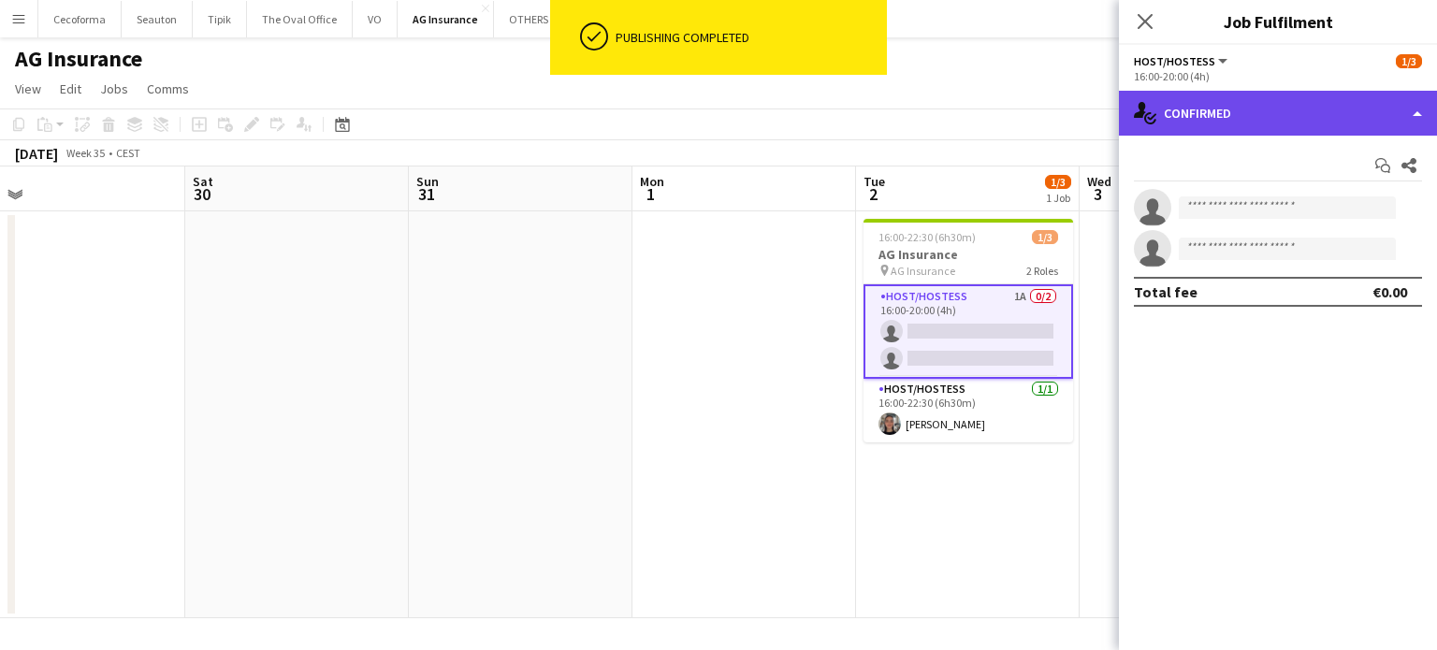
click at [1420, 116] on div "single-neutral-actions-check-2 Confirmed" at bounding box center [1278, 113] width 318 height 45
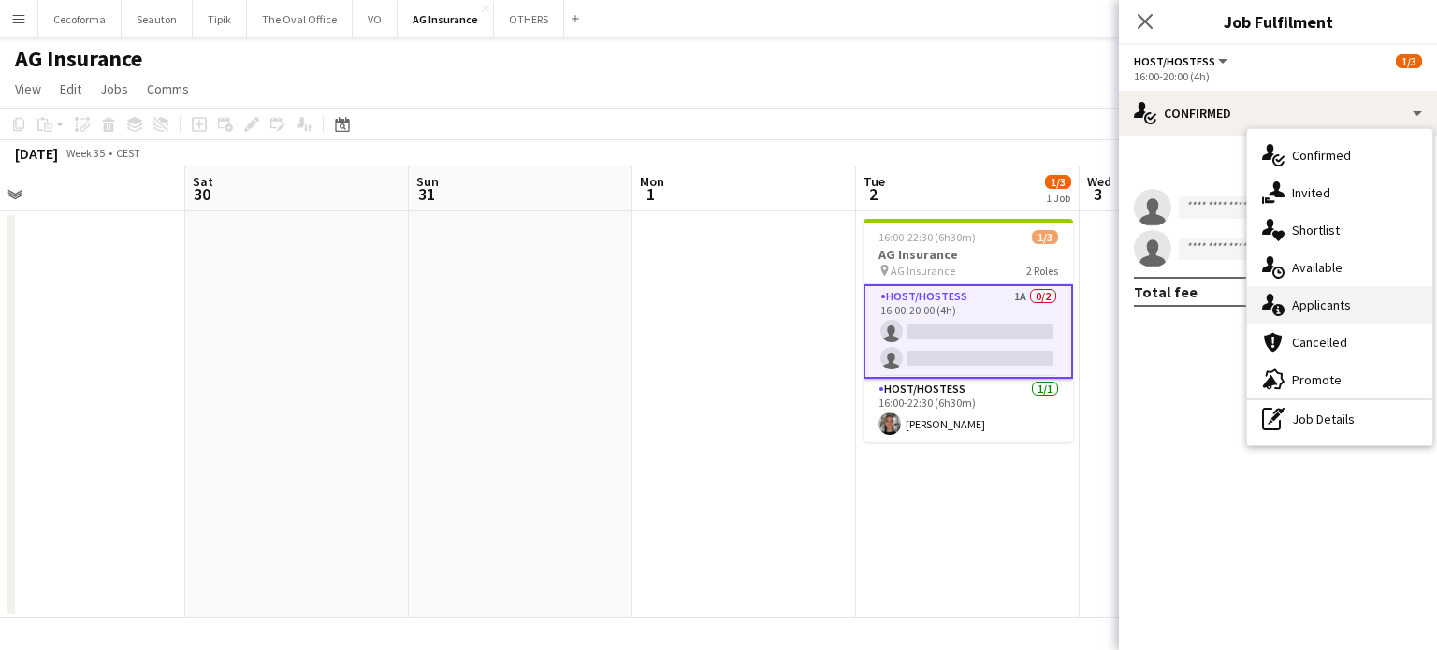
click at [1314, 305] on div "single-neutral-actions-information Applicants" at bounding box center [1339, 304] width 185 height 37
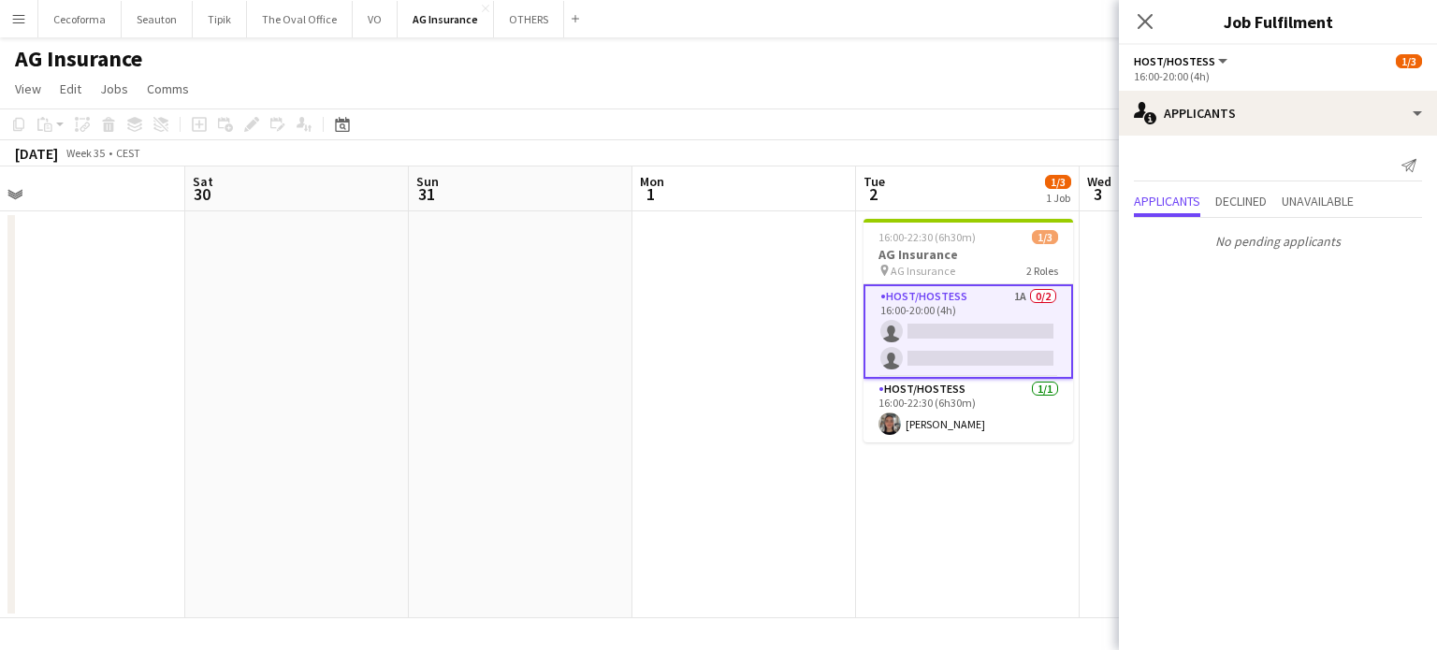
click at [1022, 519] on app-date-cell "16:00-22:30 (6h30m) 1/3 AG Insurance pin AG Insurance 2 Roles Host/Hostess 1A 0…" at bounding box center [968, 414] width 224 height 407
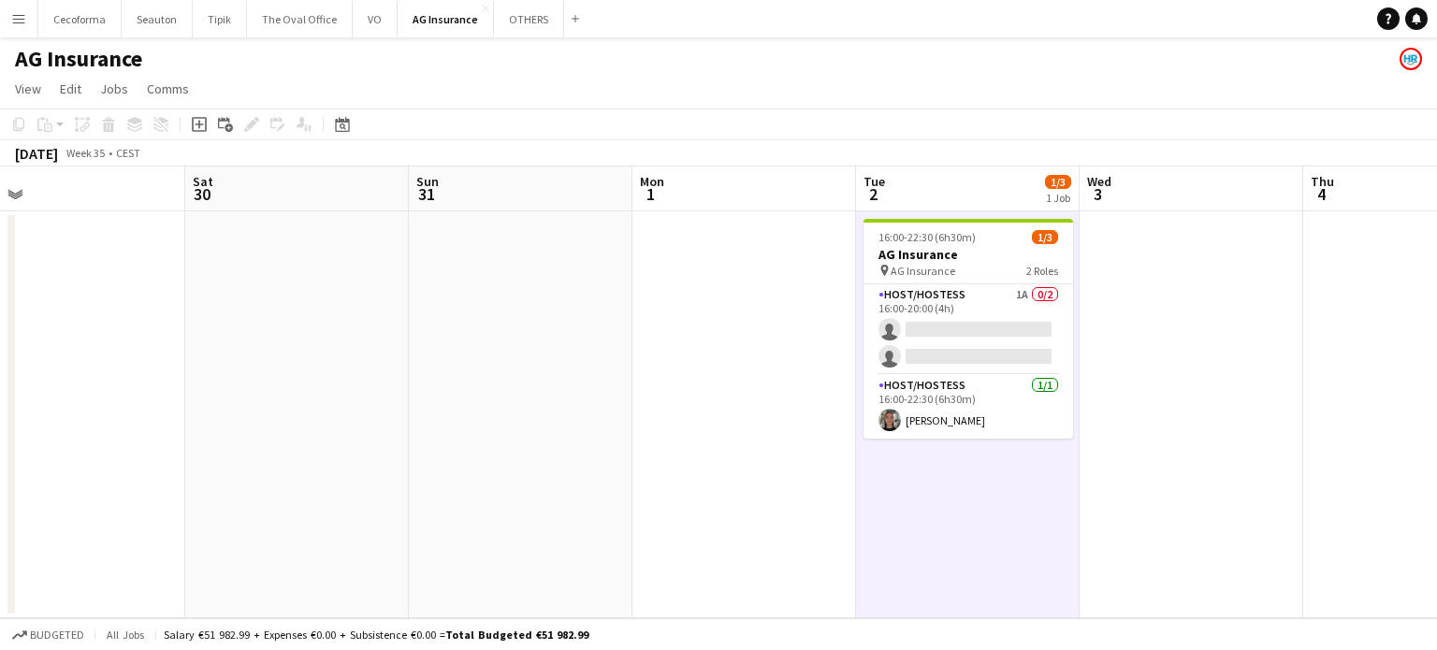
click at [771, 507] on app-date-cell at bounding box center [744, 414] width 224 height 407
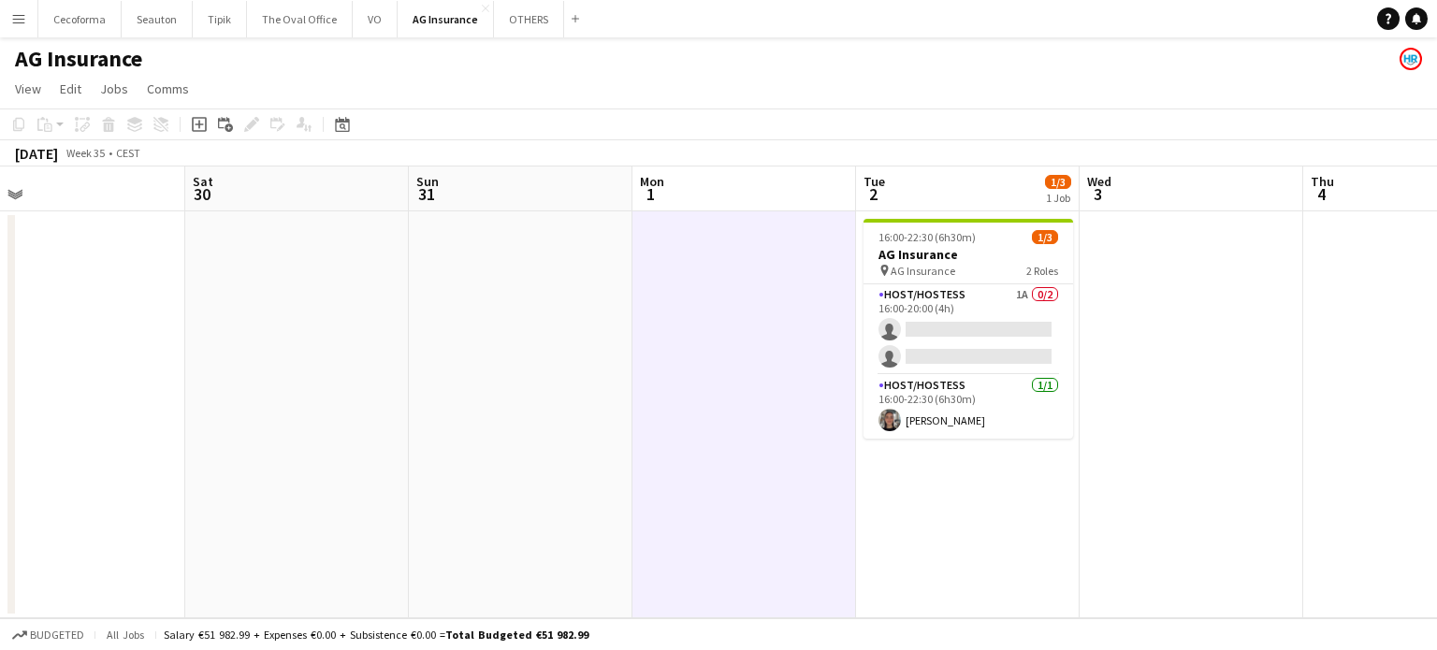
click at [516, 339] on app-date-cell at bounding box center [521, 414] width 224 height 407
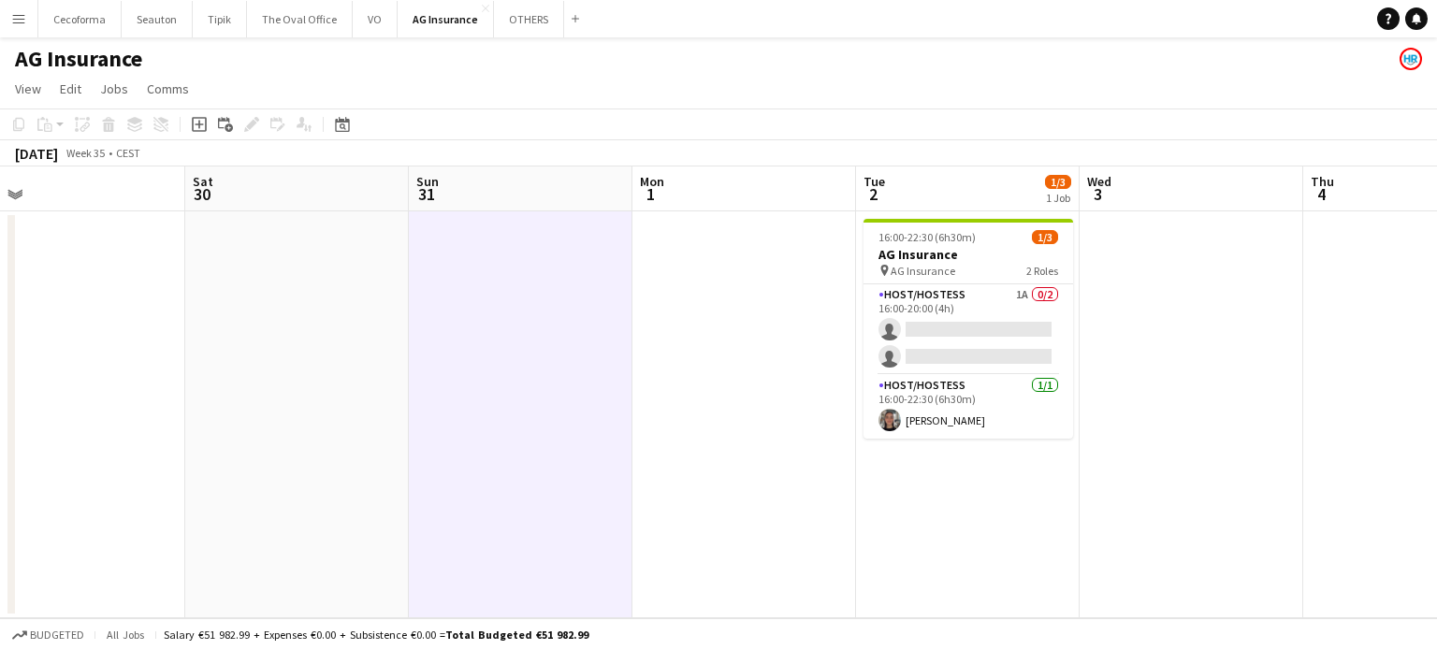
click at [927, 538] on app-date-cell "16:00-22:30 (6h30m) 1/3 AG Insurance pin AG Insurance 2 Roles Host/Hostess 1A 0…" at bounding box center [968, 414] width 224 height 407
